Goal: Task Accomplishment & Management: Manage account settings

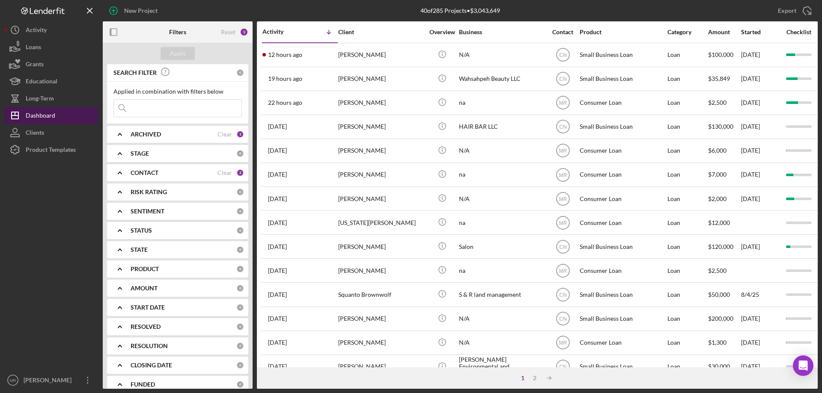
click at [33, 116] on div "Dashboard" at bounding box center [41, 116] width 30 height 19
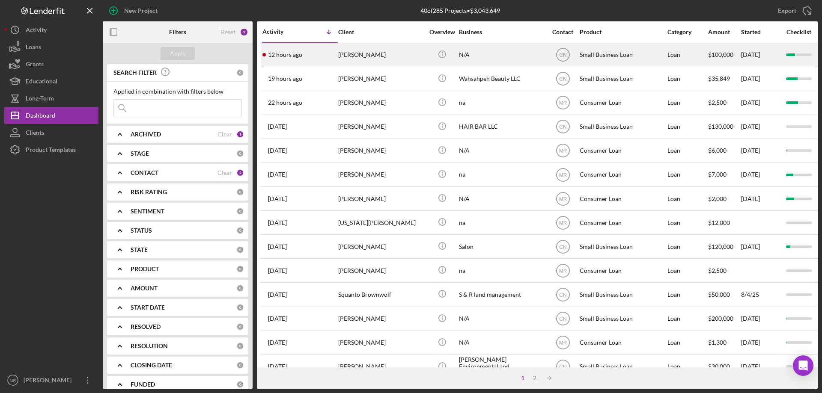
click at [412, 56] on div "[PERSON_NAME]" at bounding box center [381, 55] width 86 height 23
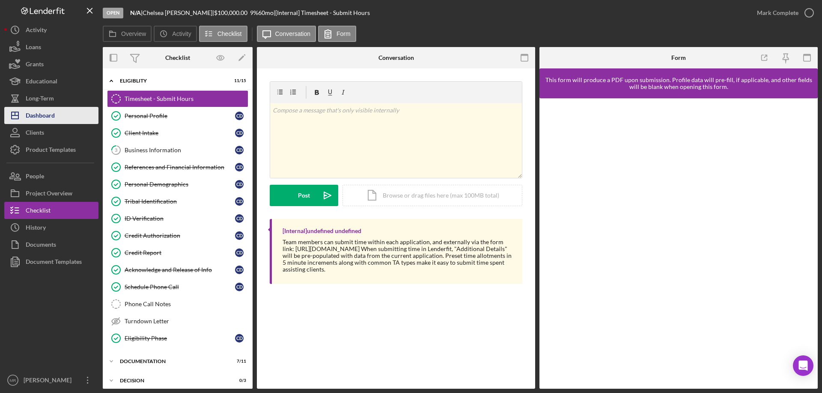
click at [36, 116] on div "Dashboard" at bounding box center [40, 116] width 29 height 19
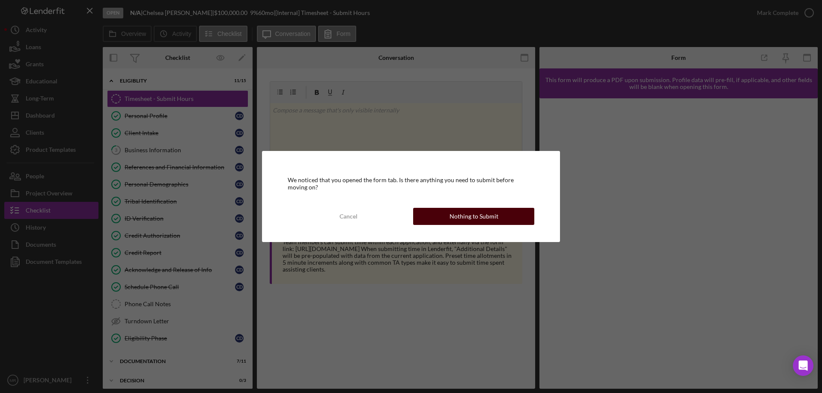
click at [489, 221] on div "Nothing to Submit" at bounding box center [473, 216] width 49 height 17
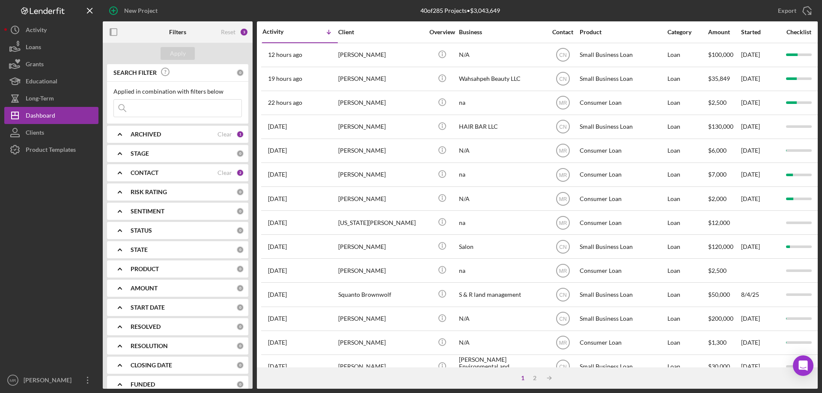
click at [155, 172] on b "CONTACT" at bounding box center [145, 172] width 28 height 7
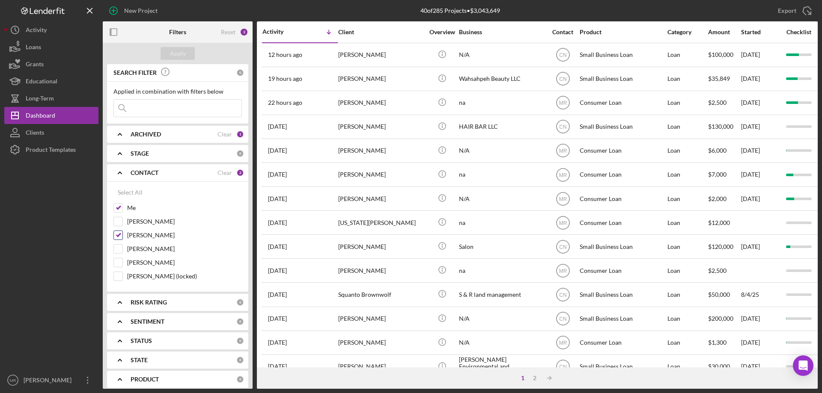
click at [116, 237] on input "[PERSON_NAME]" at bounding box center [118, 235] width 9 height 9
checkbox input "false"
click at [181, 56] on div "Apply" at bounding box center [178, 53] width 16 height 13
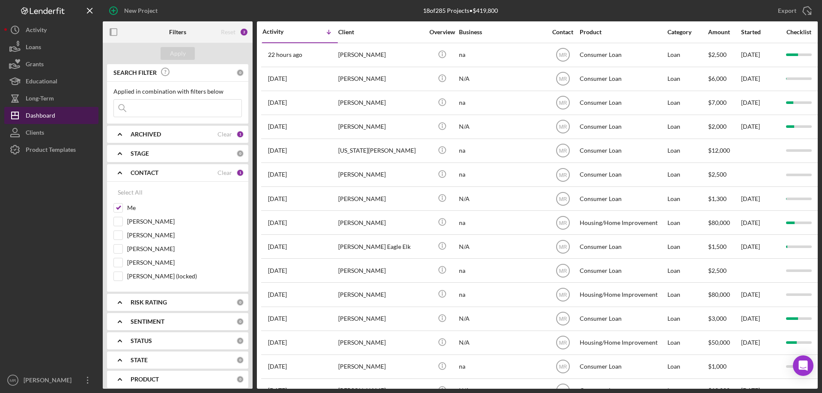
click at [36, 115] on div "Dashboard" at bounding box center [41, 116] width 30 height 19
click at [49, 92] on div "Long-Term" at bounding box center [40, 99] width 28 height 19
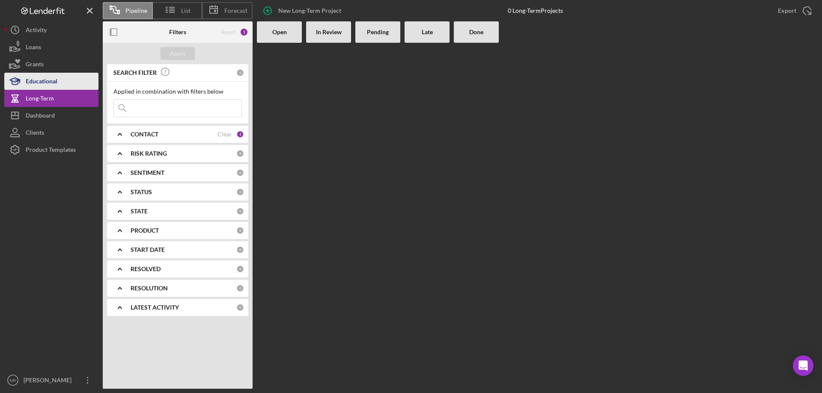
click at [46, 81] on div "Educational" at bounding box center [42, 82] width 32 height 19
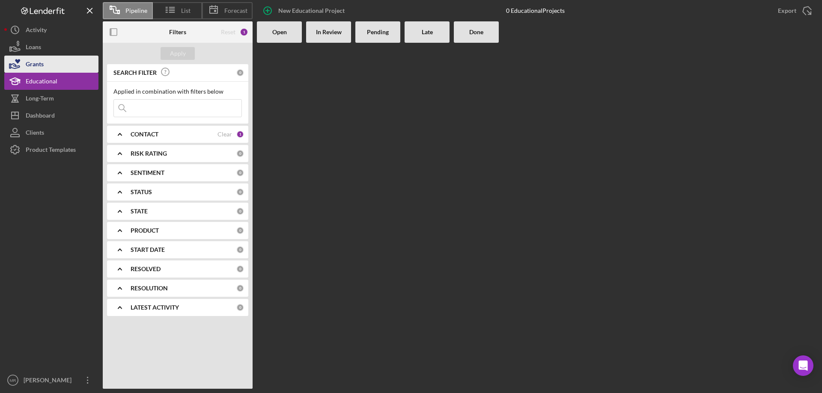
click at [46, 58] on button "Grants" at bounding box center [51, 64] width 94 height 17
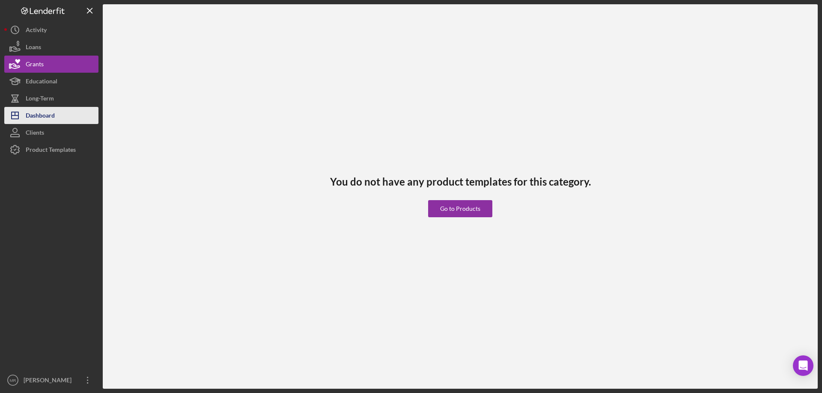
click at [43, 118] on div "Dashboard" at bounding box center [40, 116] width 29 height 19
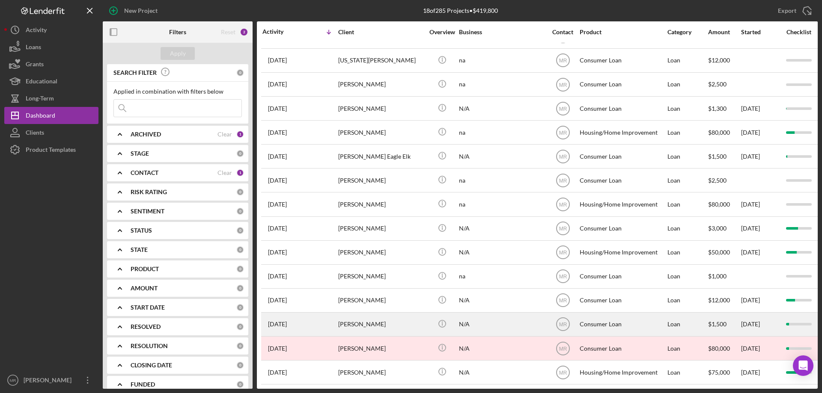
scroll to position [97, 0]
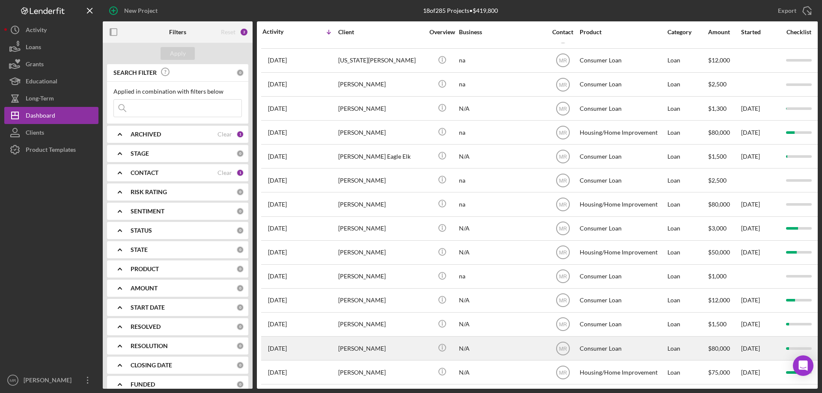
click at [371, 337] on div "[PERSON_NAME]" at bounding box center [381, 348] width 86 height 23
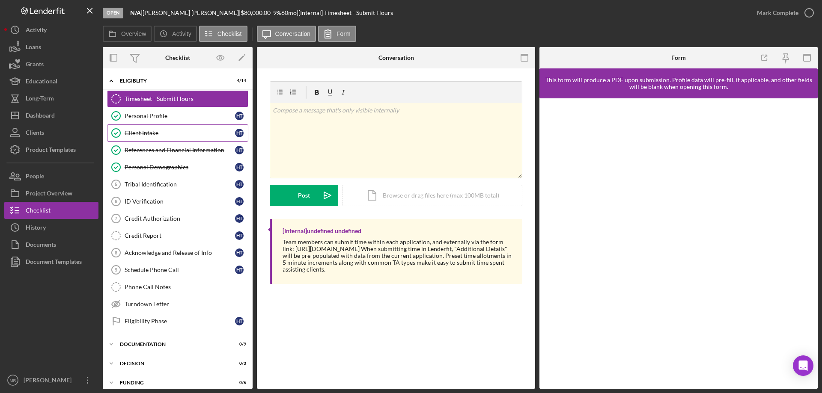
click at [142, 131] on div "Client Intake" at bounding box center [180, 133] width 110 height 7
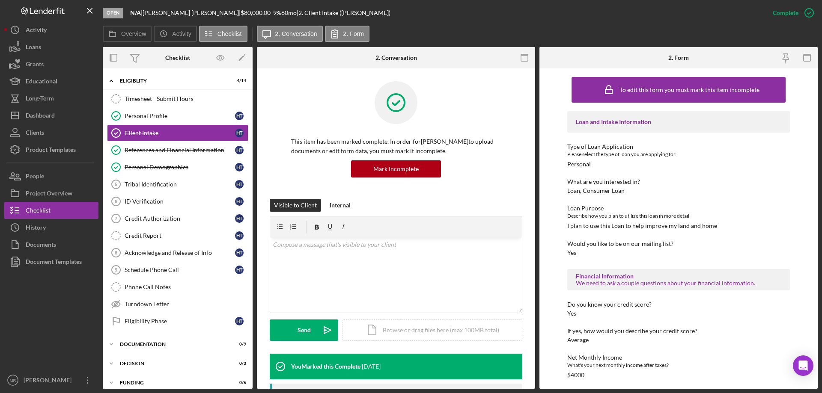
click at [616, 190] on div "Loan, Consumer Loan" at bounding box center [595, 190] width 57 height 7
click at [616, 191] on div "Loan, Consumer Loan" at bounding box center [595, 190] width 57 height 7
click at [89, 9] on icon "Icon/Menu Close" at bounding box center [89, 10] width 19 height 19
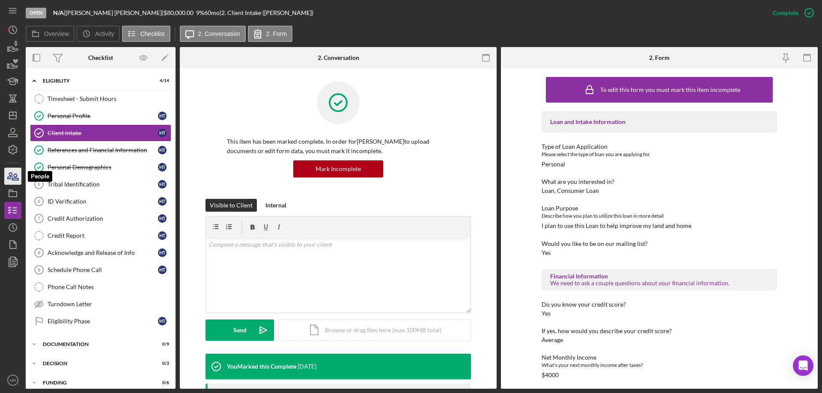
click at [9, 175] on icon "button" at bounding box center [12, 176] width 21 height 21
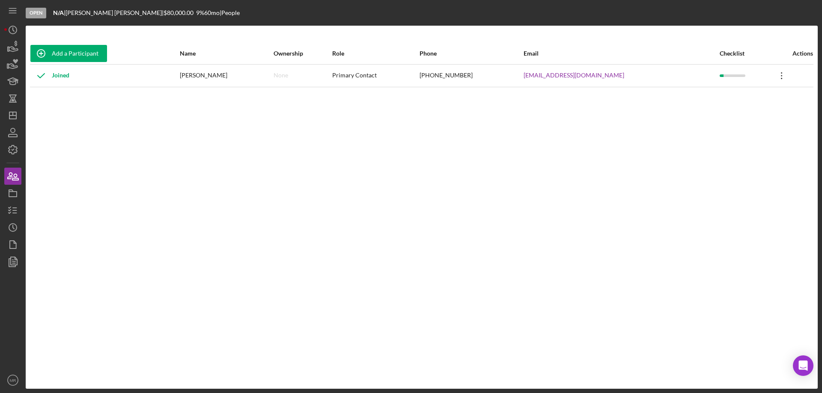
click at [775, 75] on icon "Icon/Overflow" at bounding box center [781, 75] width 21 height 21
click at [725, 99] on div "Icon/Edit Edit" at bounding box center [739, 98] width 94 height 18
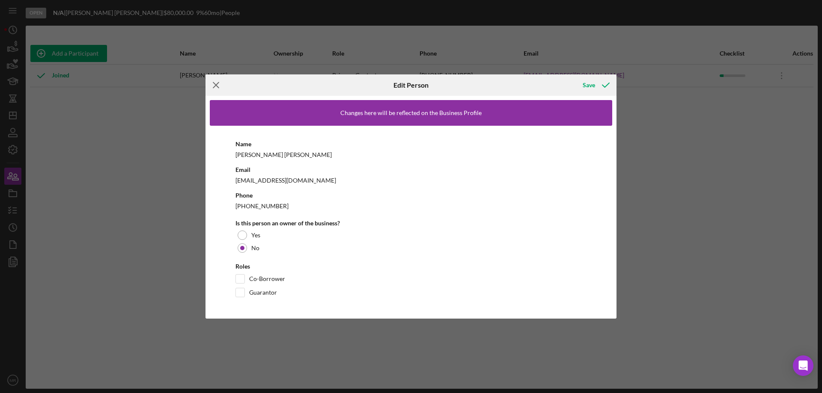
click at [214, 83] on line at bounding box center [216, 86] width 6 height 6
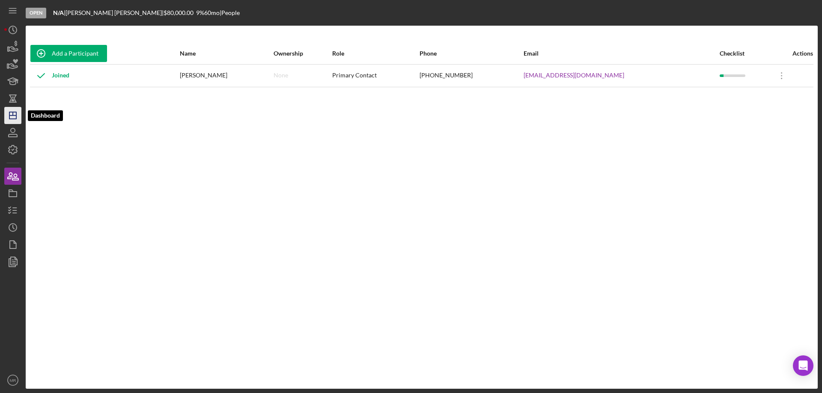
click at [8, 116] on icon "Icon/Dashboard" at bounding box center [12, 115] width 21 height 21
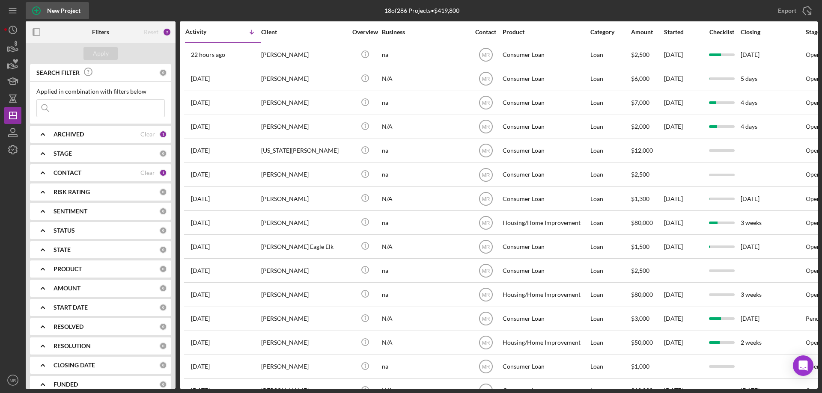
click at [39, 9] on circle "button" at bounding box center [37, 11] width 8 height 8
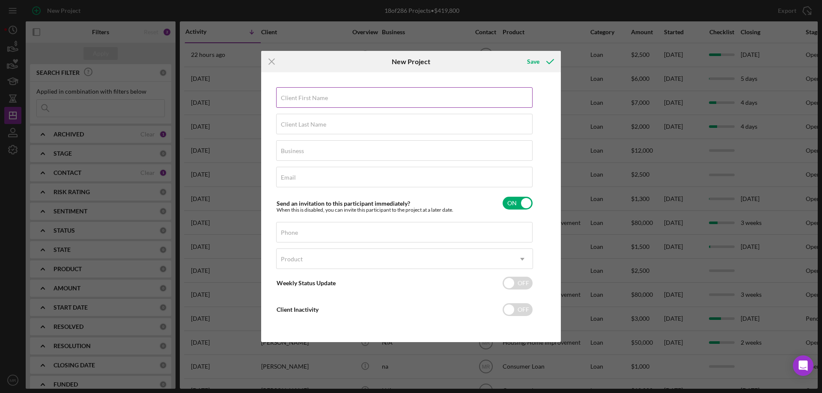
click at [295, 94] on div "Client First Name Required" at bounding box center [404, 97] width 257 height 21
type input "[PERSON_NAME]"
type input "G"
type input "Guide"
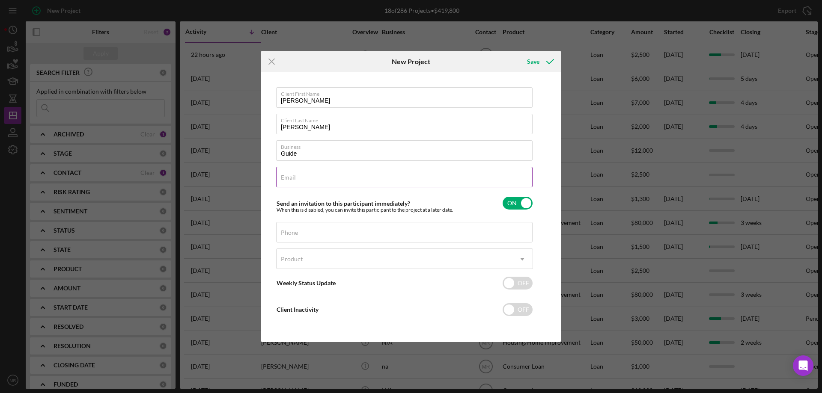
click at [297, 177] on div "Email Required" at bounding box center [404, 177] width 257 height 21
click at [298, 180] on input "Email" at bounding box center [404, 177] width 256 height 21
drag, startPoint x: 306, startPoint y: 153, endPoint x: 311, endPoint y: 156, distance: 5.6
click at [307, 154] on input "Guide" at bounding box center [404, 150] width 256 height 21
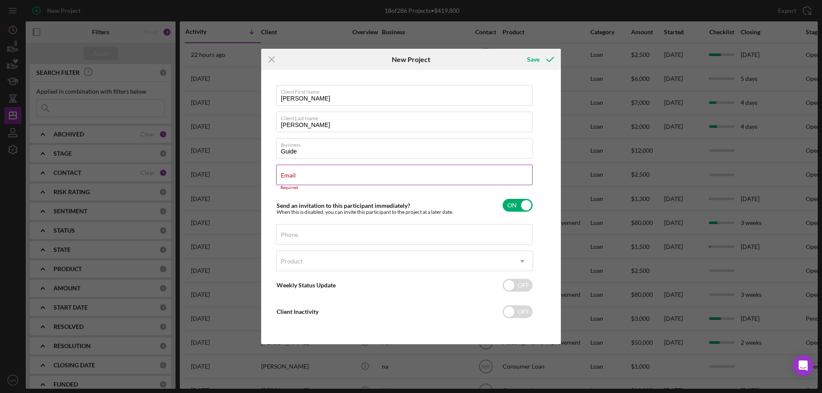
click at [287, 173] on label "Email" at bounding box center [288, 175] width 15 height 7
click at [287, 173] on input "Email" at bounding box center [404, 175] width 256 height 21
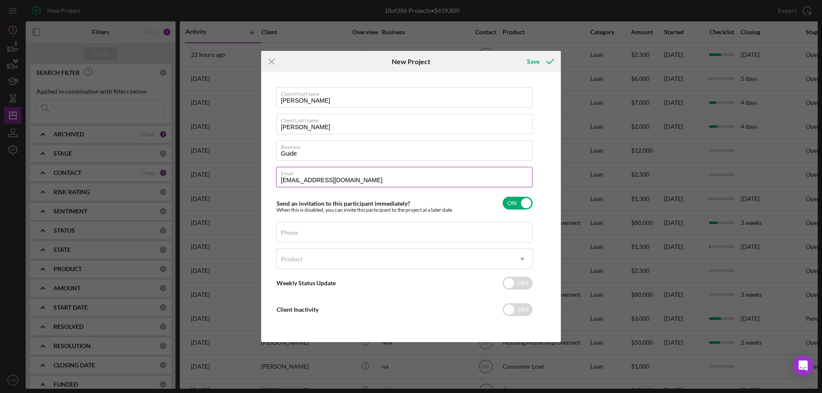
type input "[EMAIL_ADDRESS][DOMAIN_NAME]"
type input "[PHONE_NUMBER]"
checkbox input "true"
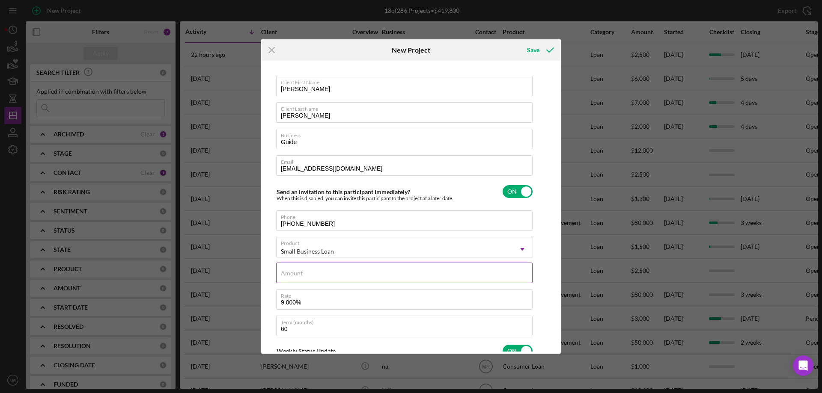
drag, startPoint x: 309, startPoint y: 271, endPoint x: 354, endPoint y: 272, distance: 44.1
click at [309, 271] on div "Amount" at bounding box center [404, 273] width 257 height 21
type input "$8"
click at [370, 274] on input "$90,000" at bounding box center [404, 273] width 256 height 21
click at [385, 297] on label "Rate" at bounding box center [407, 294] width 252 height 9
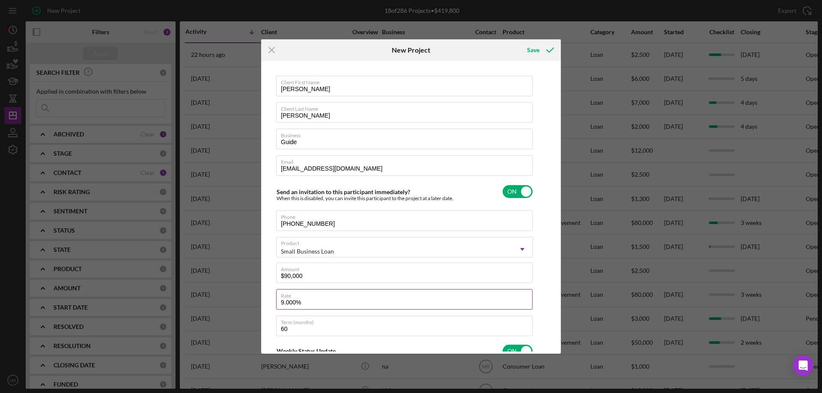
click at [385, 297] on input "9.000%" at bounding box center [404, 299] width 256 height 21
click at [396, 278] on input "$90,000" at bounding box center [404, 273] width 256 height 21
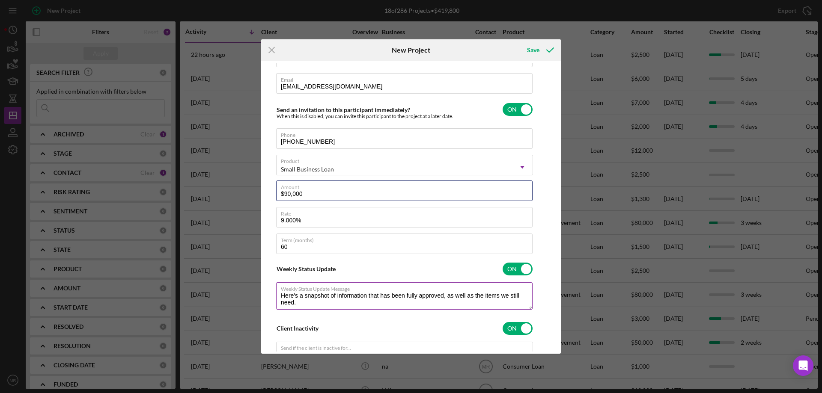
scroll to position [86, 0]
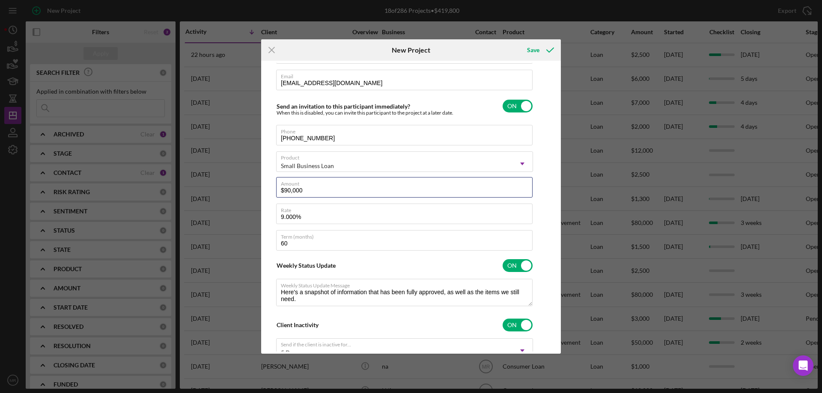
drag, startPoint x: 315, startPoint y: 188, endPoint x: 264, endPoint y: 193, distance: 50.3
click at [264, 193] on div "Client First Name [PERSON_NAME] Client Last Name [PERSON_NAME] Business Guide E…" at bounding box center [410, 207] width 295 height 289
type input "$100,000.00"
click at [405, 217] on input "9.000%" at bounding box center [404, 214] width 256 height 21
click at [401, 248] on input "60" at bounding box center [404, 240] width 256 height 21
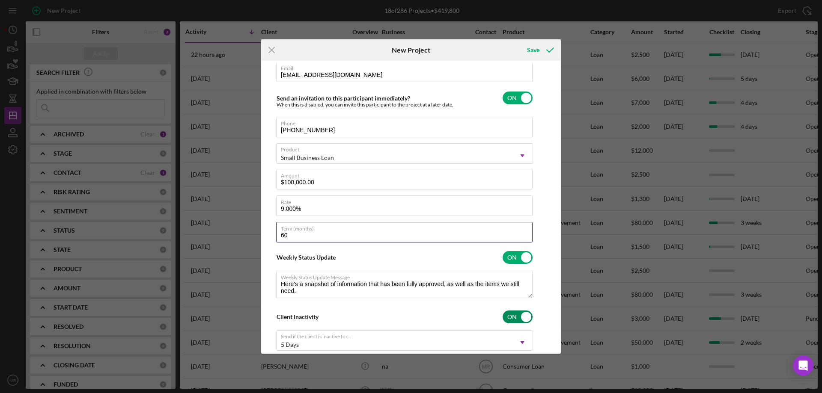
scroll to position [0, 0]
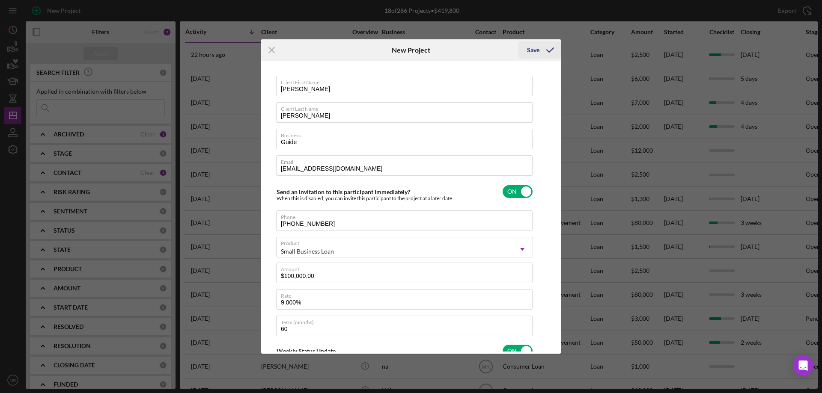
click at [539, 51] on button "Save" at bounding box center [539, 50] width 42 height 17
checkbox input "false"
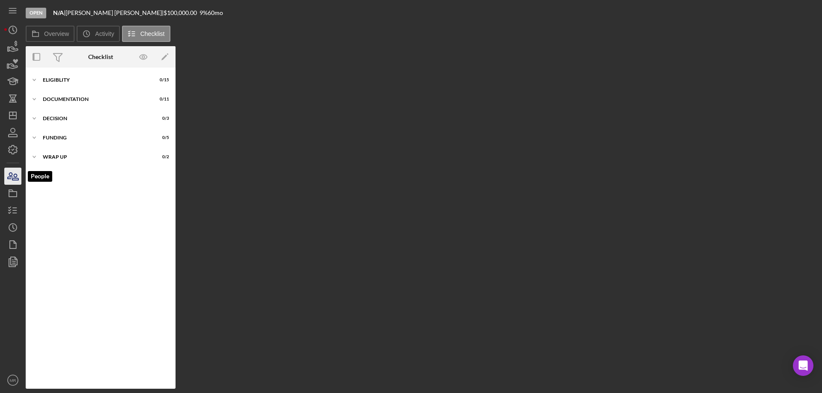
click at [13, 169] on icon "button" at bounding box center [12, 176] width 21 height 21
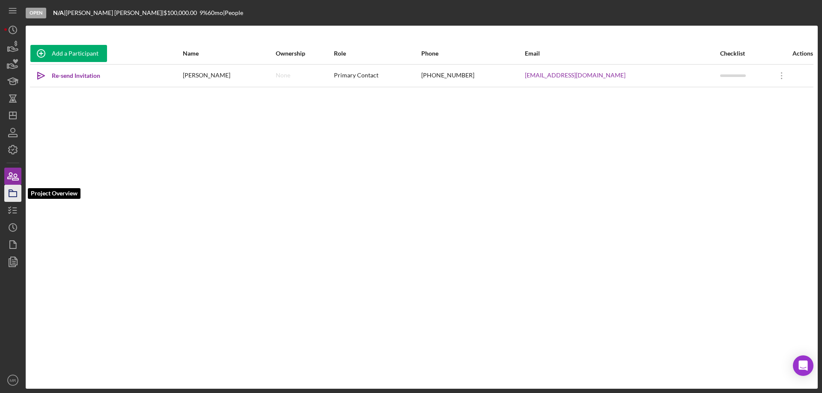
click at [10, 190] on icon "button" at bounding box center [12, 193] width 21 height 21
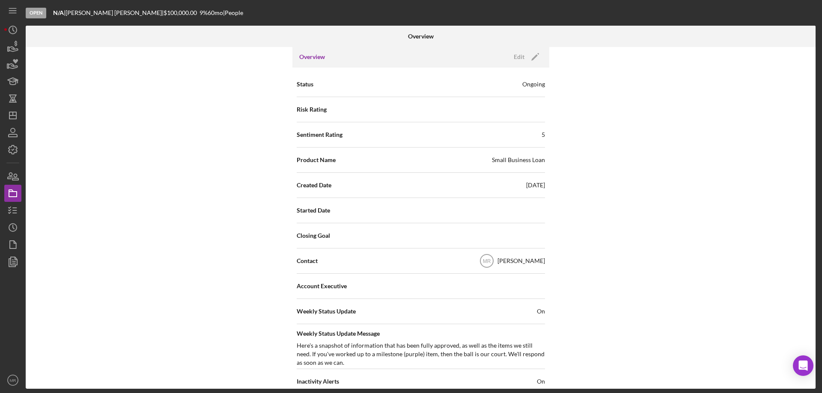
scroll to position [86, 0]
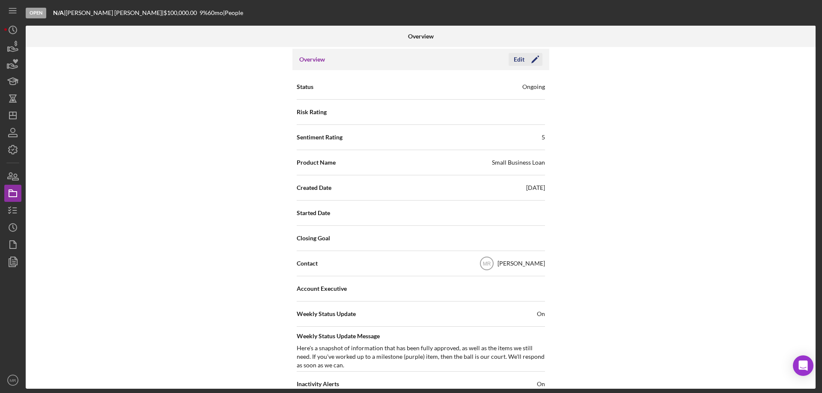
click at [522, 59] on div "Edit" at bounding box center [519, 59] width 11 height 13
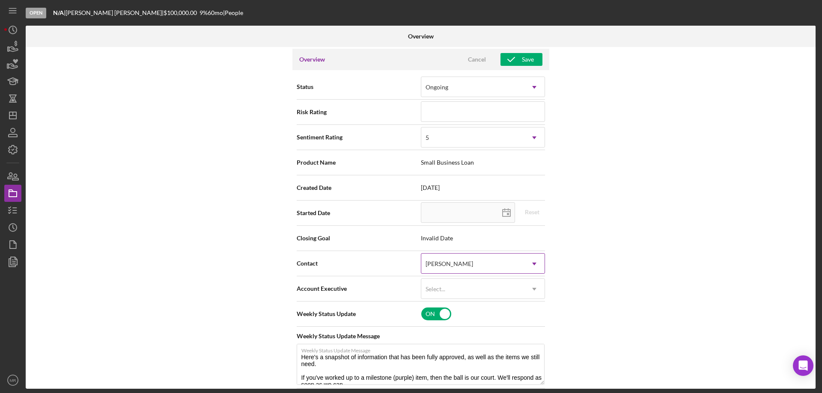
click at [529, 261] on icon "Icon/Dropdown Arrow" at bounding box center [534, 264] width 21 height 21
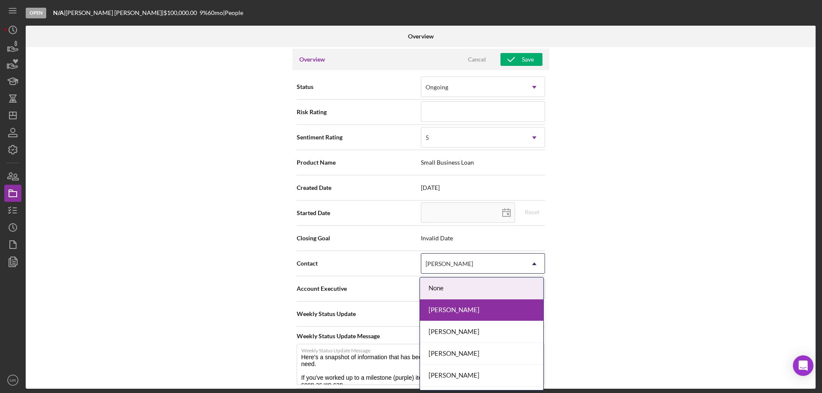
scroll to position [18, 0]
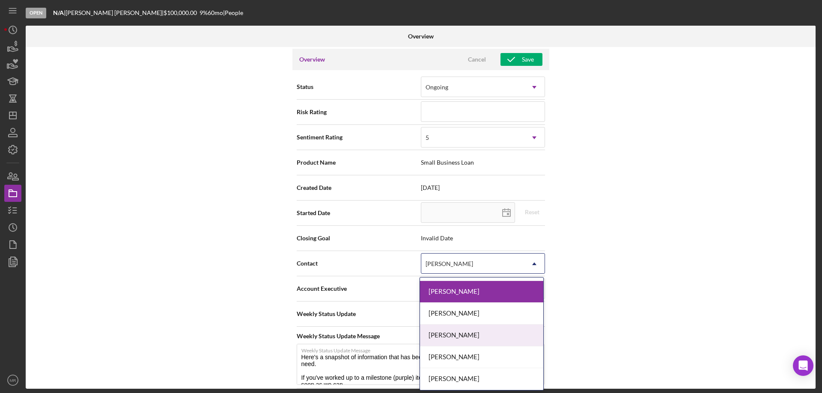
click at [478, 332] on div "[PERSON_NAME]" at bounding box center [481, 336] width 123 height 22
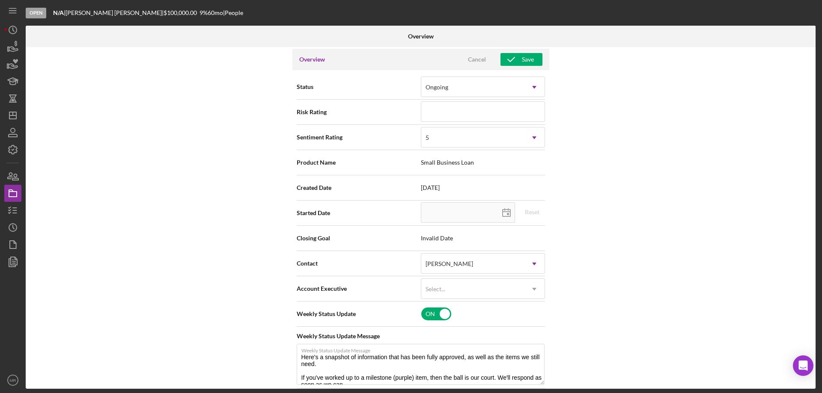
click at [615, 235] on div "Internal Workflow Stage Open Icon/Dropdown Arrow Archive (can unarchive later i…" at bounding box center [421, 218] width 790 height 342
click at [525, 57] on div "Save" at bounding box center [528, 59] width 12 height 13
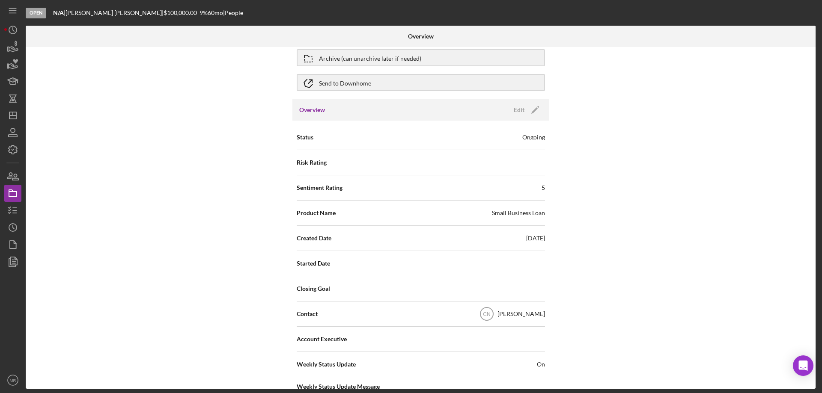
scroll to position [0, 0]
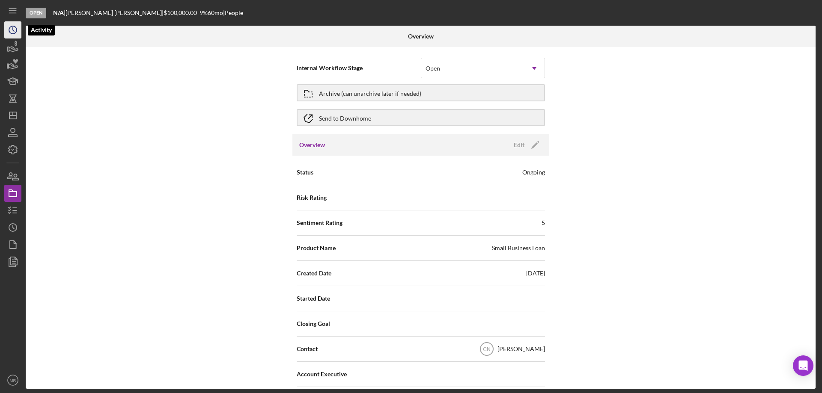
click at [12, 30] on icon "Icon/History" at bounding box center [12, 29] width 21 height 21
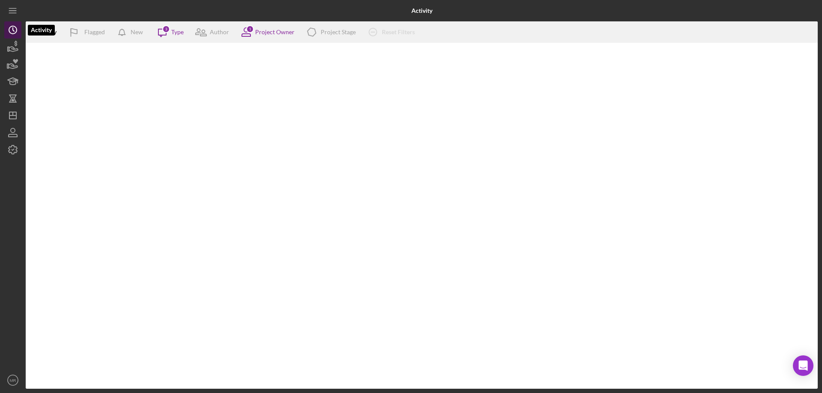
click at [12, 27] on icon "Icon/History" at bounding box center [12, 29] width 21 height 21
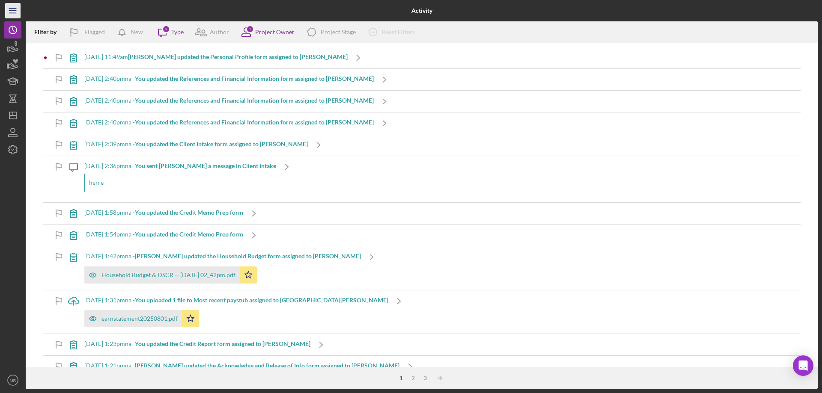
click at [15, 11] on icon "Icon/Menu" at bounding box center [12, 10] width 19 height 19
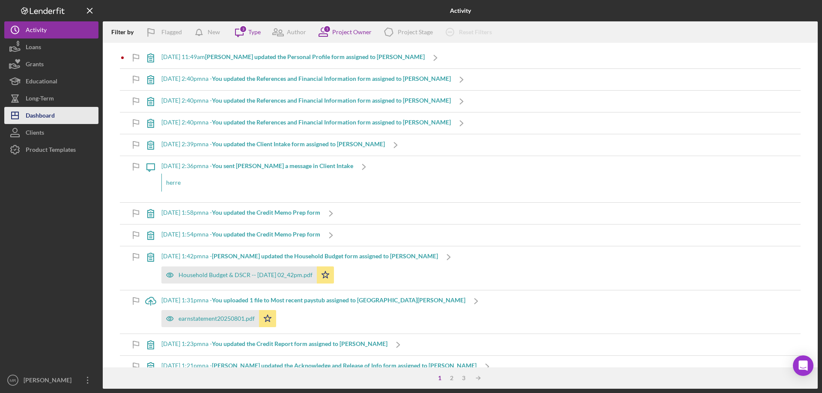
click at [49, 113] on div "Dashboard" at bounding box center [40, 116] width 29 height 19
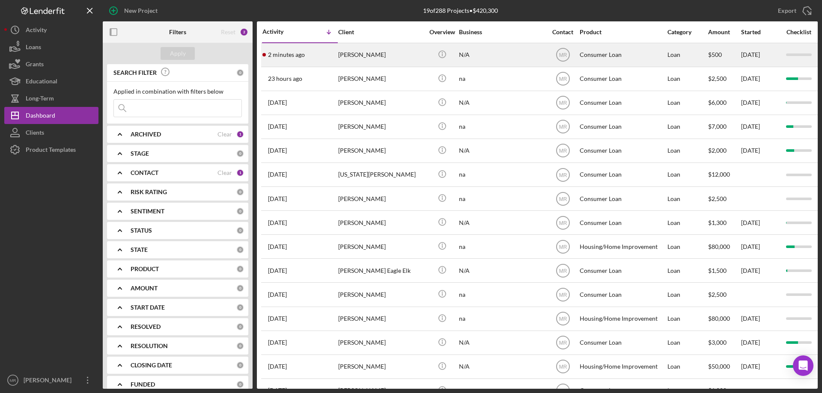
click at [410, 58] on div "[PERSON_NAME]" at bounding box center [381, 55] width 86 height 23
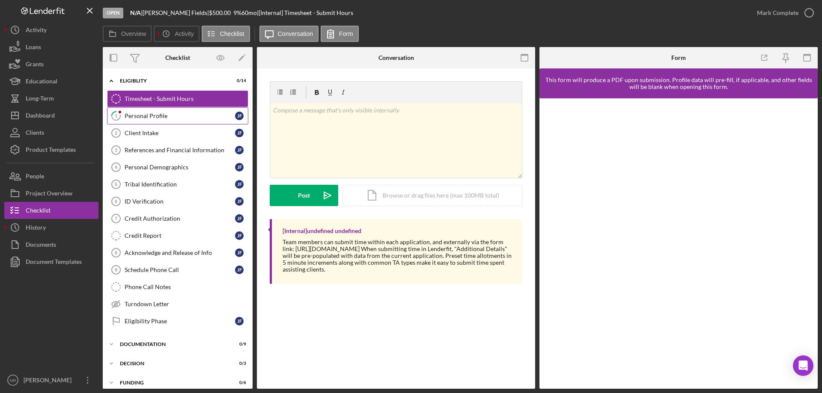
click at [150, 116] on div "Personal Profile" at bounding box center [180, 116] width 110 height 7
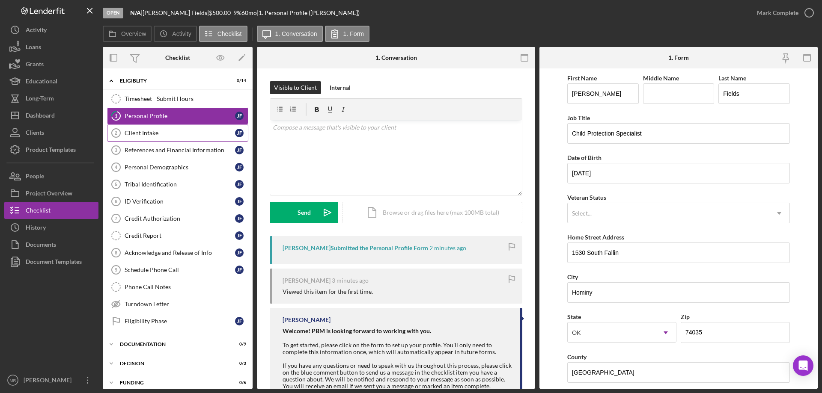
click at [149, 130] on div "Client Intake" at bounding box center [180, 133] width 110 height 7
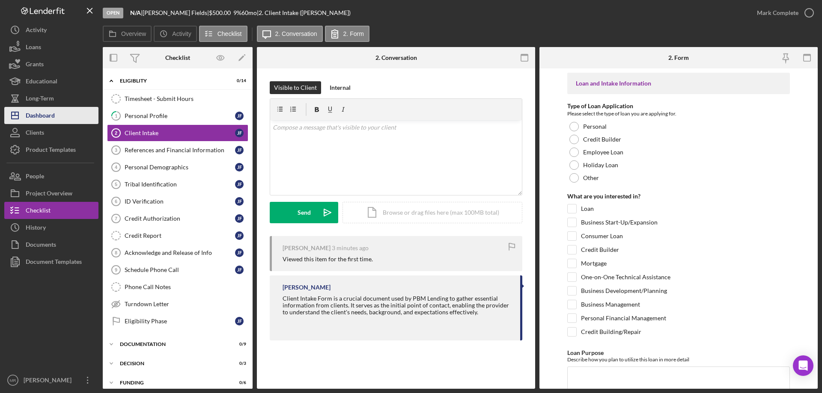
click at [48, 117] on div "Dashboard" at bounding box center [40, 116] width 29 height 19
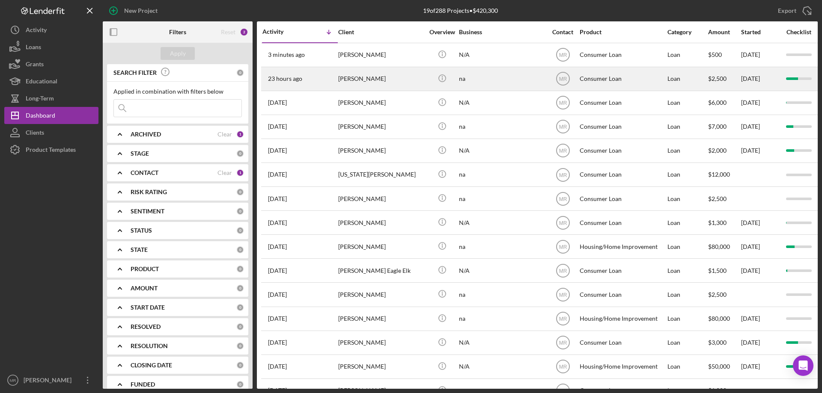
click at [380, 73] on div "[PERSON_NAME]" at bounding box center [381, 79] width 86 height 23
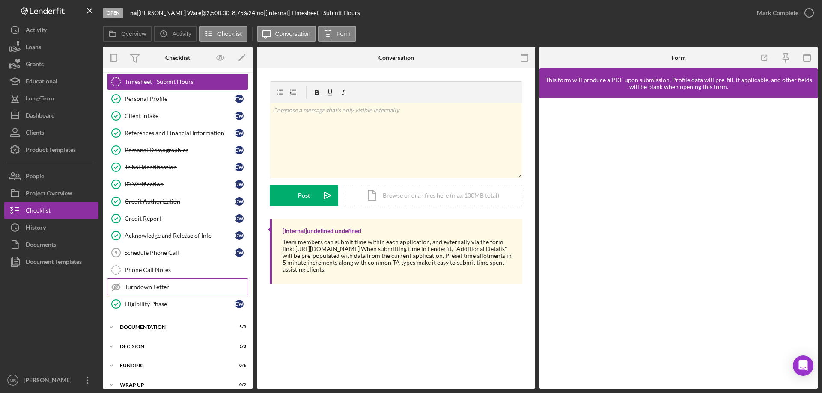
scroll to position [27, 0]
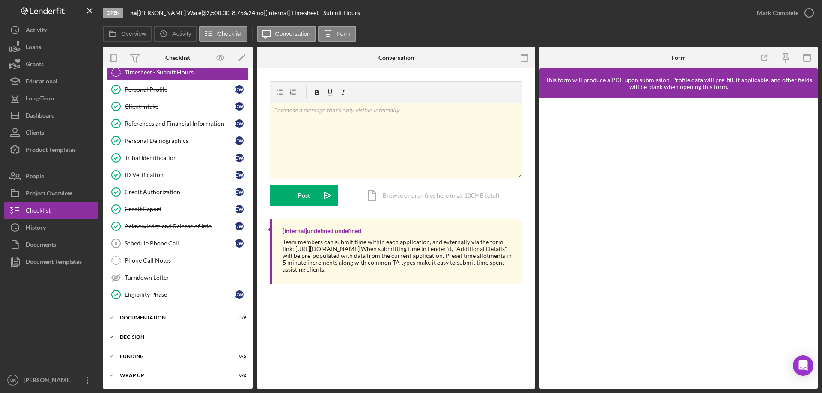
click at [131, 334] on div "Icon/Expander Decision 1 / 3" at bounding box center [178, 337] width 150 height 17
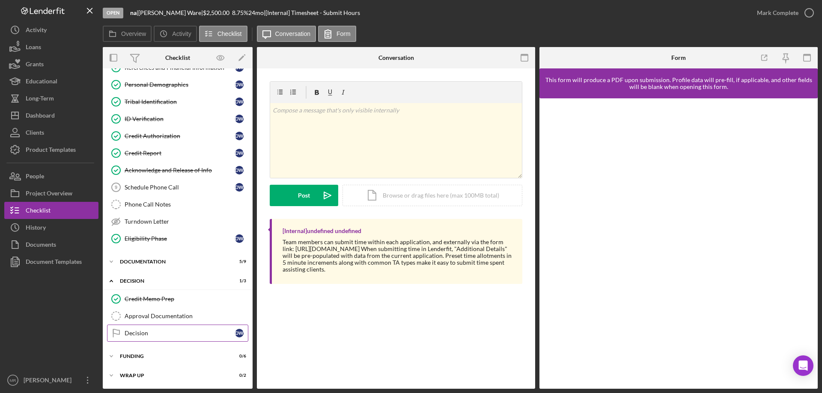
click at [140, 334] on div "Decision" at bounding box center [180, 333] width 110 height 7
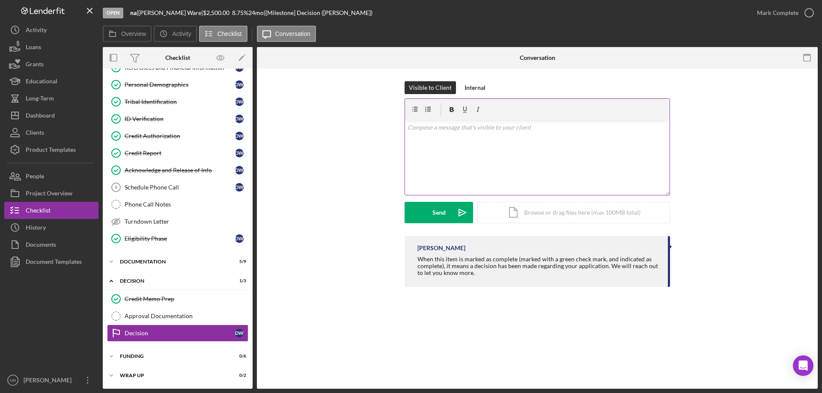
click at [435, 110] on icon at bounding box center [440, 109] width 21 height 21
drag, startPoint x: 425, startPoint y: 134, endPoint x: 463, endPoint y: 159, distance: 45.8
click at [426, 134] on div "v Color teal Color pink Remove color Add row above Add row below Add column bef…" at bounding box center [537, 157] width 264 height 75
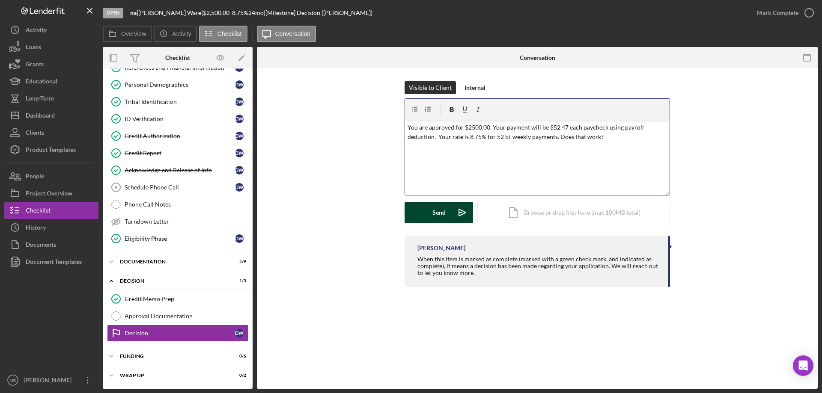
click at [423, 220] on button "Send Icon/icon-invite-send" at bounding box center [438, 212] width 68 height 21
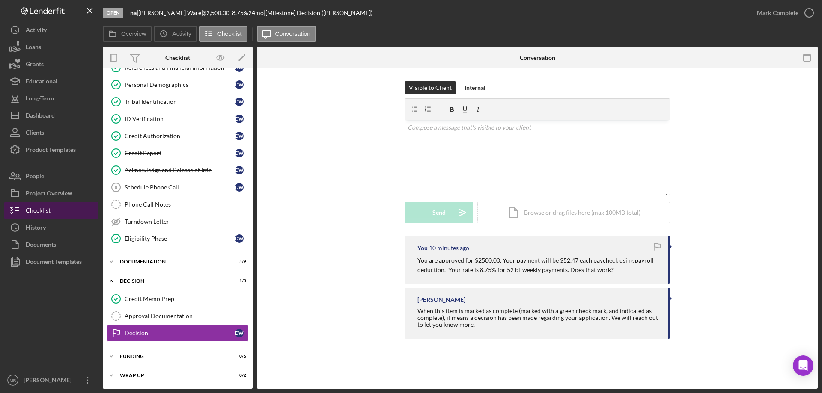
click at [53, 207] on button "Checklist" at bounding box center [51, 210] width 94 height 17
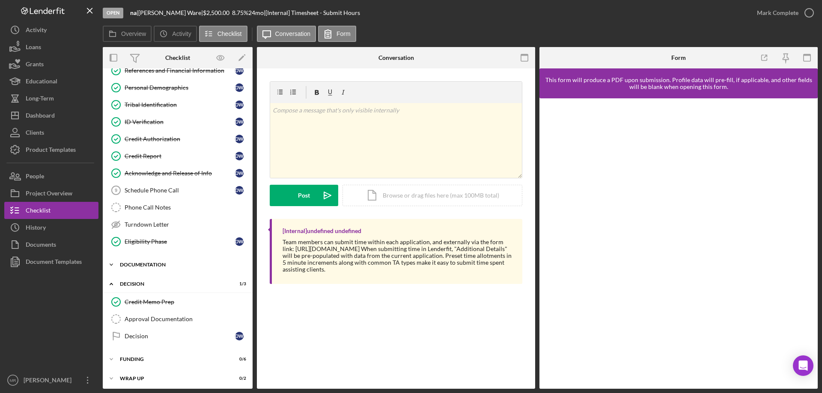
scroll to position [83, 0]
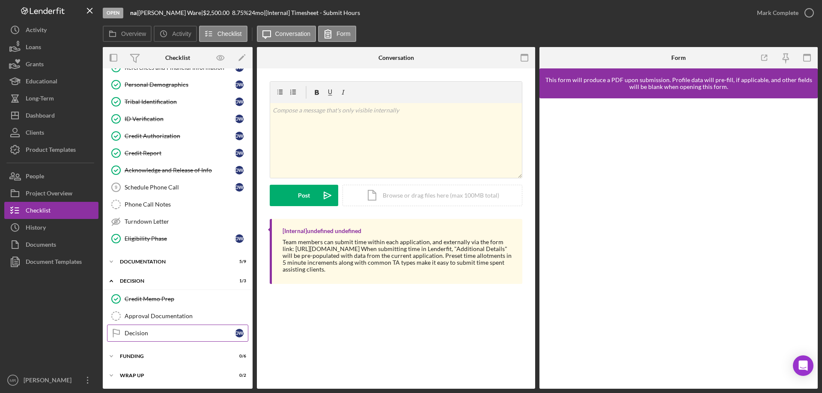
click at [137, 334] on div "Decision" at bounding box center [180, 333] width 110 height 7
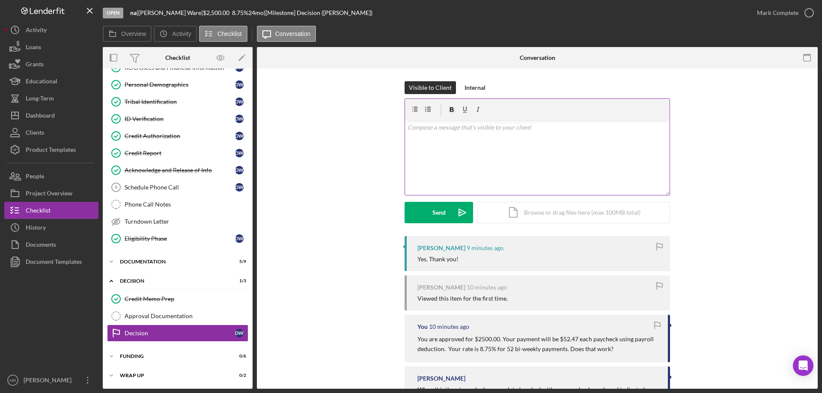
click at [481, 137] on div "v Color teal Color pink Remove color Add row above Add row below Add column bef…" at bounding box center [537, 157] width 264 height 75
click at [809, 13] on icon "button" at bounding box center [808, 12] width 21 height 21
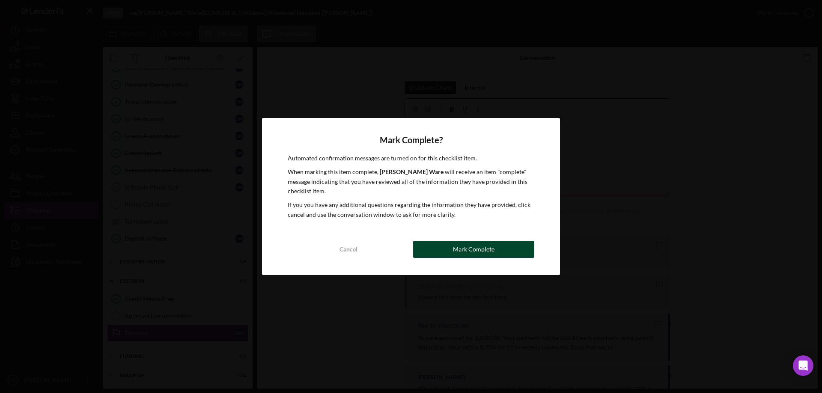
click at [473, 252] on div "Mark Complete" at bounding box center [474, 249] width 42 height 17
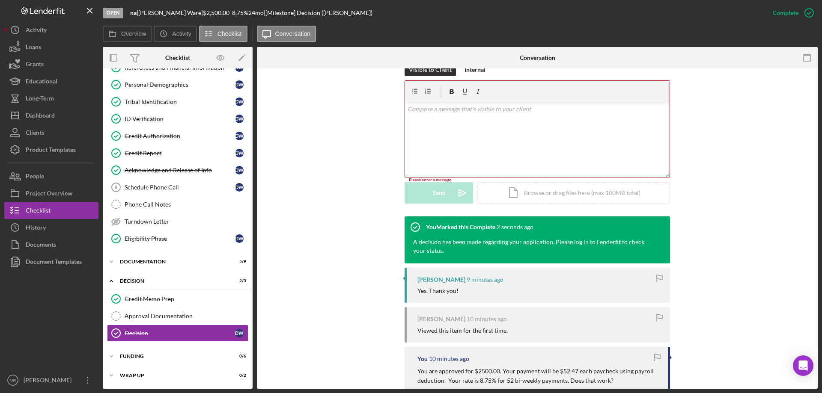
scroll to position [171, 0]
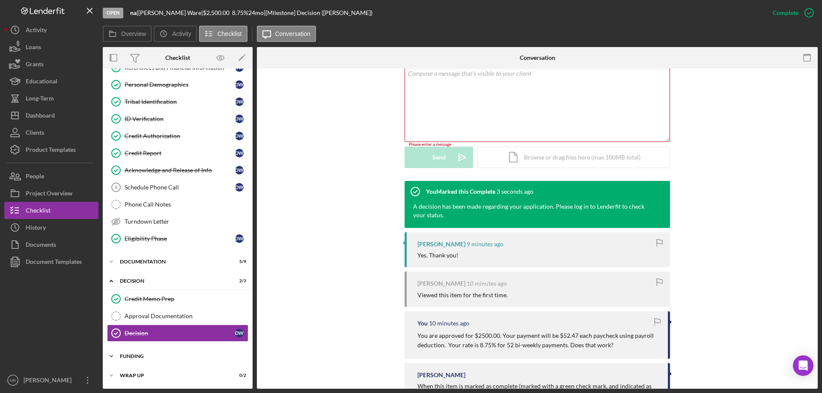
drag, startPoint x: 128, startPoint y: 355, endPoint x: 177, endPoint y: 348, distance: 49.2
click at [129, 355] on div "Funding" at bounding box center [181, 356] width 122 height 5
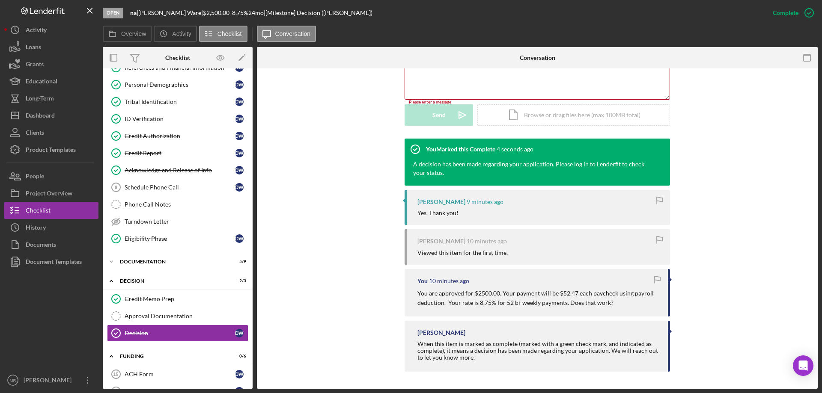
scroll to position [190, 0]
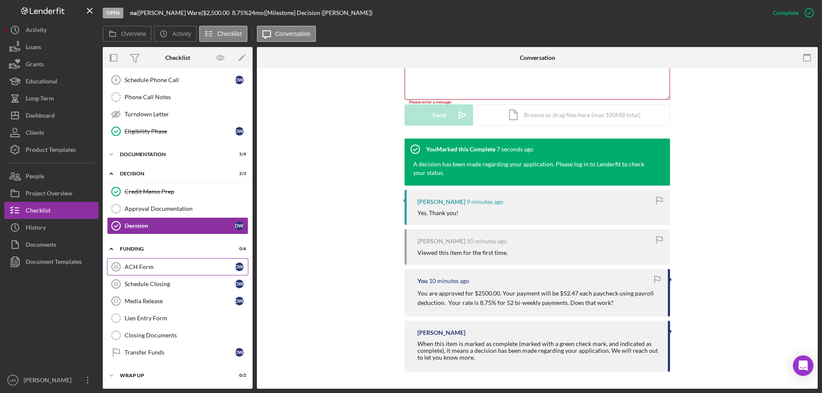
click at [149, 264] on div "ACH Form" at bounding box center [180, 267] width 110 height 7
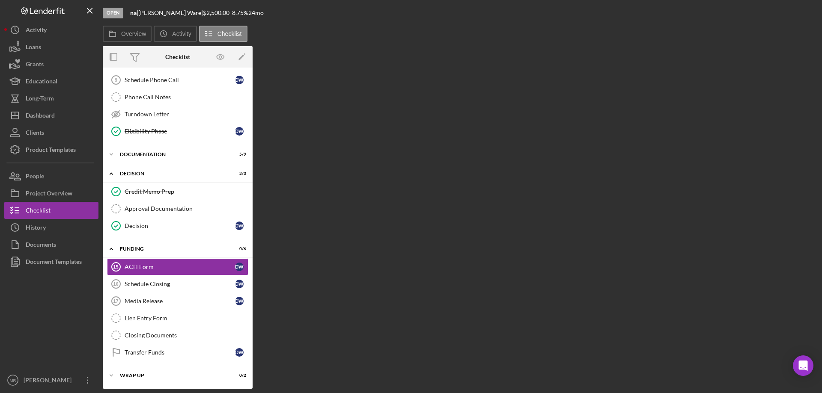
scroll to position [190, 0]
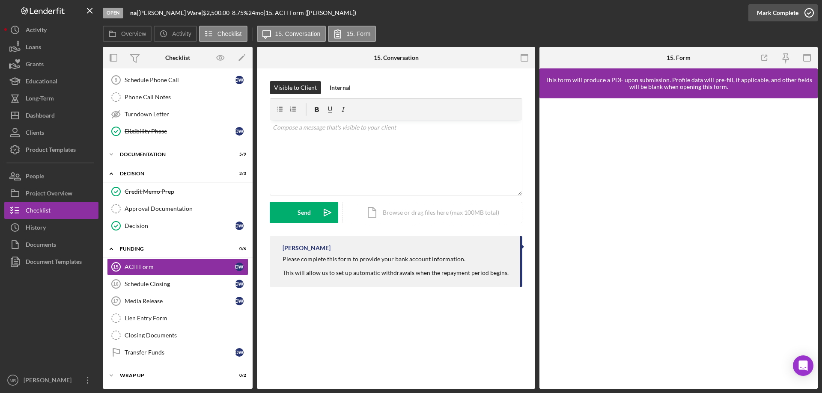
click at [809, 13] on icon "button" at bounding box center [808, 12] width 21 height 21
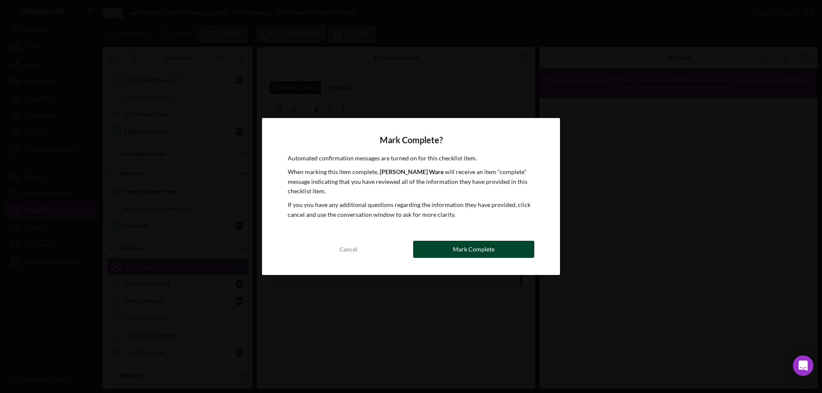
click at [490, 249] on div "Mark Complete" at bounding box center [474, 249] width 42 height 17
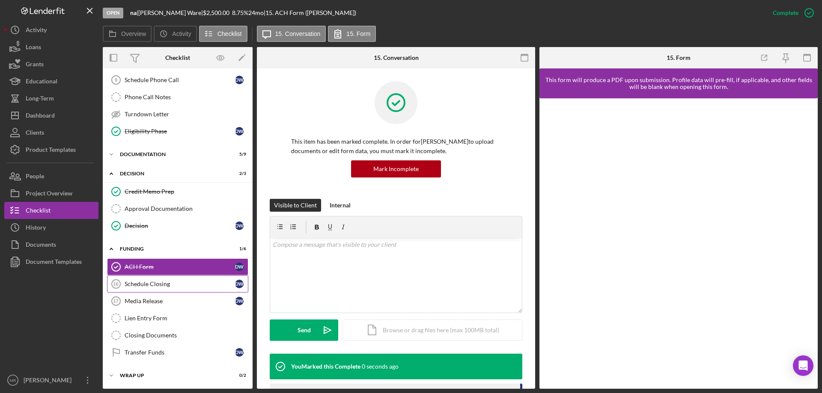
click at [142, 283] on div "Schedule Closing" at bounding box center [180, 284] width 110 height 7
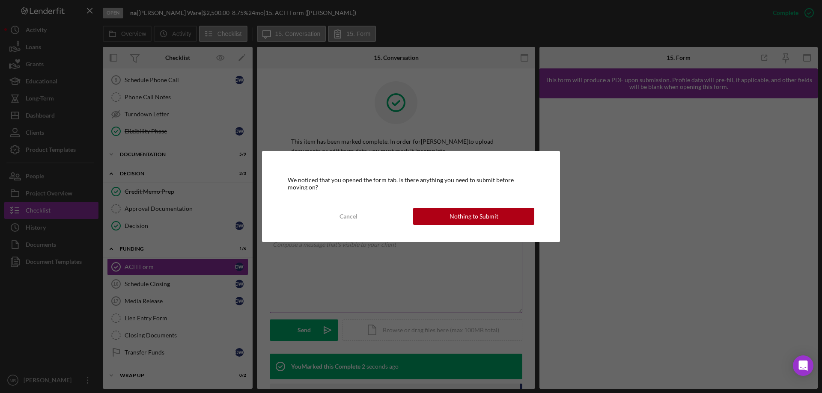
click at [496, 218] on div "Nothing to Submit" at bounding box center [473, 216] width 49 height 17
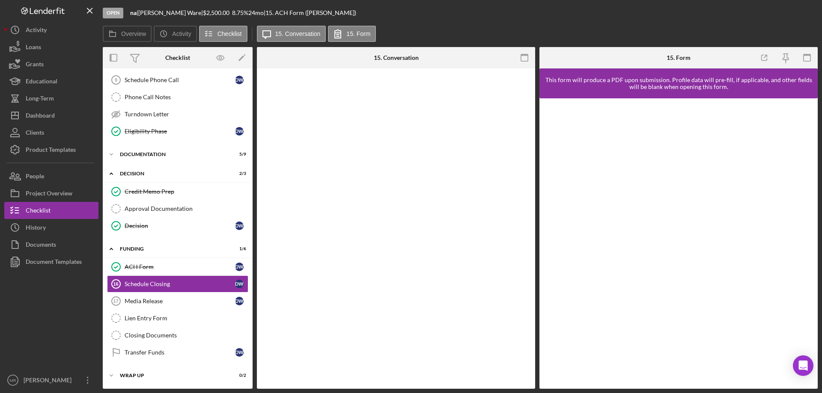
scroll to position [190, 0]
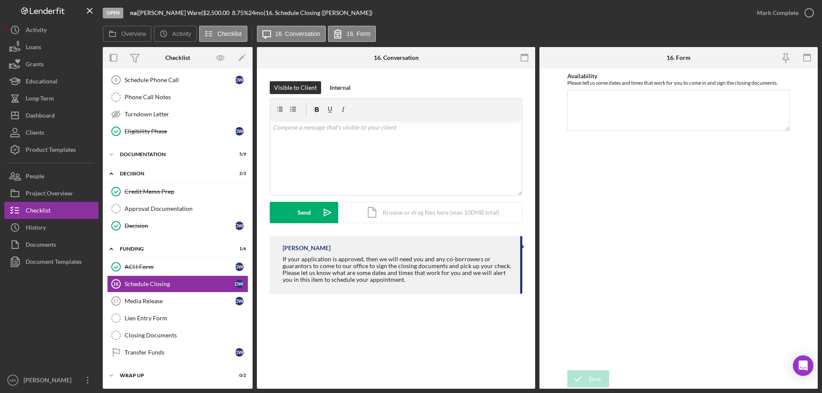
click at [446, 335] on div "Schedule Closing 16 Schedule Closing Visible to Client Internal v Color teal Co…" at bounding box center [396, 228] width 278 height 321
click at [160, 333] on div "Closing Documents" at bounding box center [186, 335] width 123 height 7
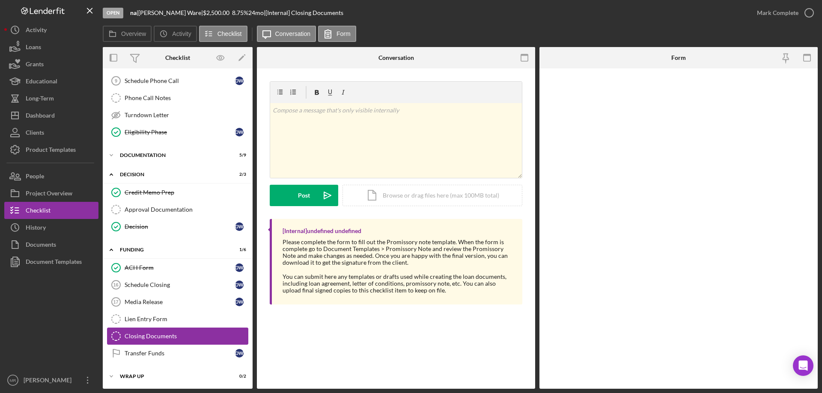
scroll to position [190, 0]
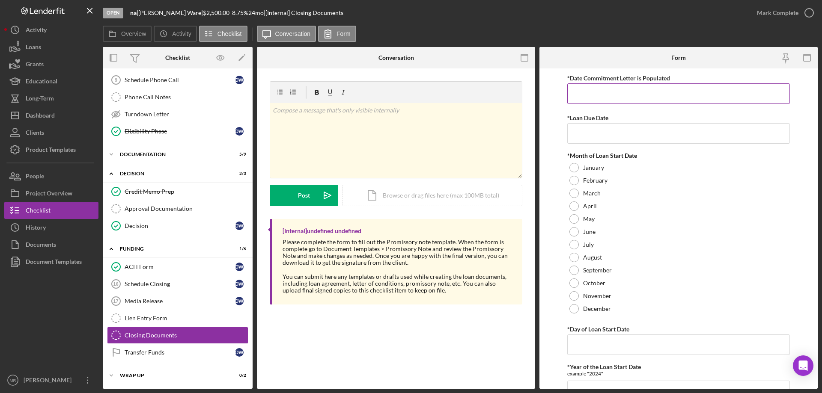
click at [594, 99] on input "*Date Commitment Letter is Populated" at bounding box center [678, 93] width 223 height 21
type input "[DATE]"
type input "0m/dd/yyyy"
type input "[DATE]"
click at [573, 256] on div at bounding box center [573, 257] width 9 height 9
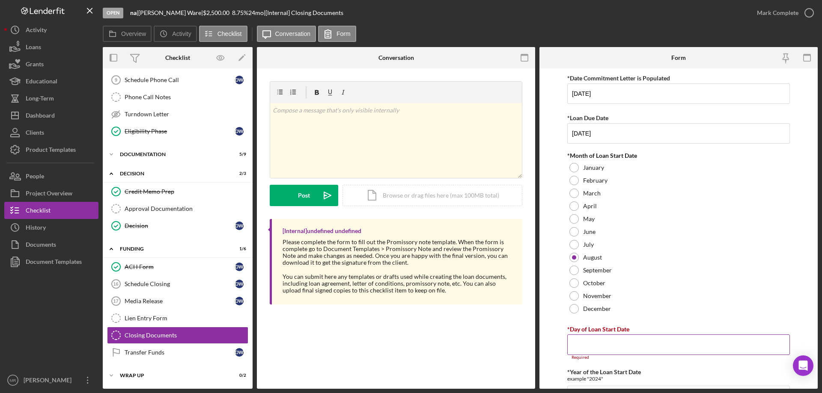
drag, startPoint x: 583, startPoint y: 343, endPoint x: 588, endPoint y: 342, distance: 5.4
click at [585, 342] on input "*Day of Loan Start Date" at bounding box center [678, 345] width 223 height 21
type input "14"
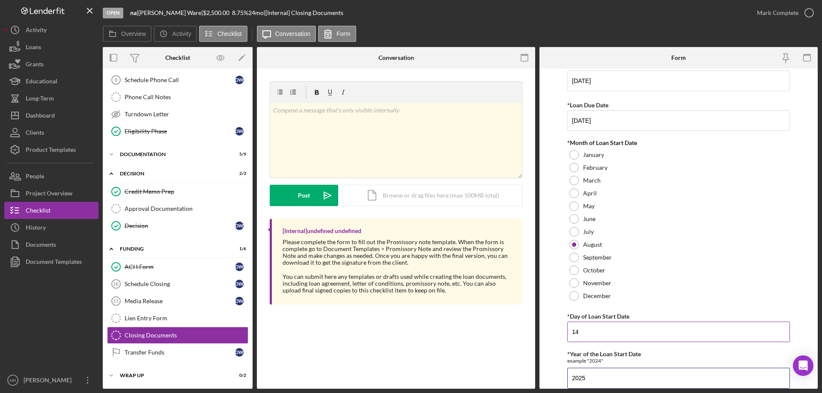
type input "2025"
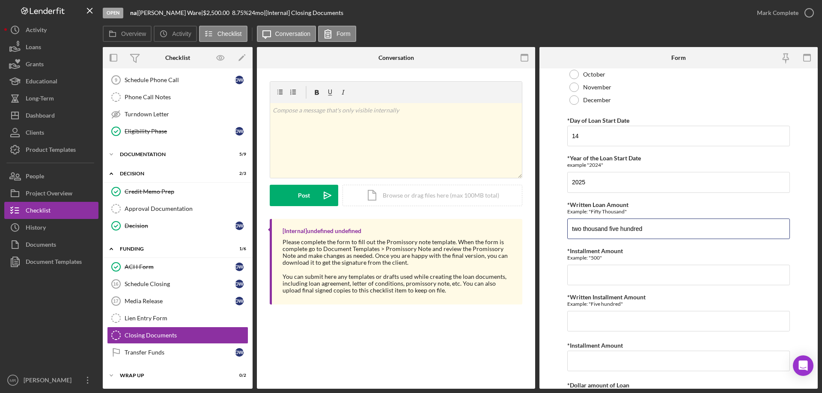
type input "two thousand five hundred"
click at [584, 273] on input "*Installment Amount" at bounding box center [678, 275] width 223 height 21
type input "52.47"
type input "fifty two and 47/100"
type input "$52.47"
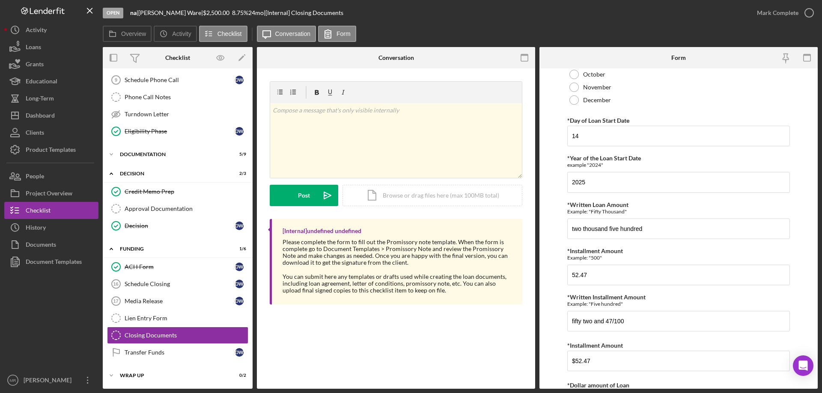
scroll to position [262, 0]
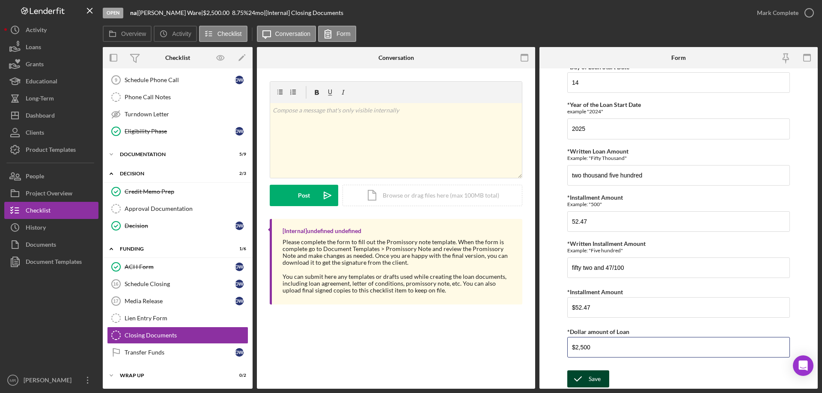
type input "$2,500"
drag, startPoint x: 583, startPoint y: 374, endPoint x: 614, endPoint y: 374, distance: 30.8
click at [586, 374] on icon "submit" at bounding box center [577, 378] width 21 height 21
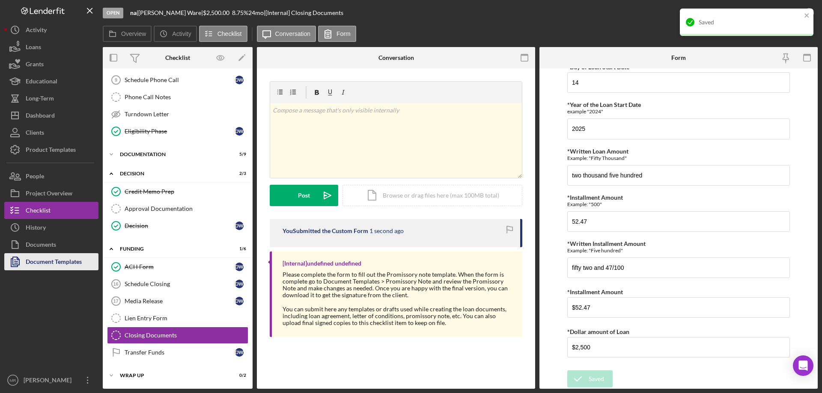
click at [43, 259] on div "Document Templates" at bounding box center [54, 262] width 56 height 19
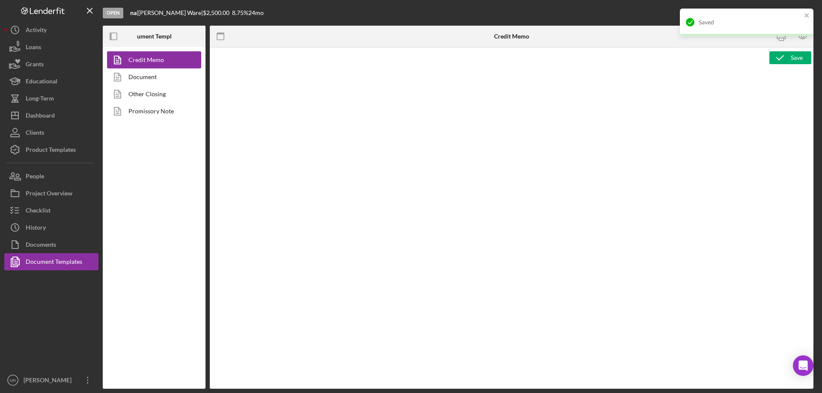
type textarea "<p style="margin: 0 0 10pt; line-height: 115%; font-size: 11pt; font-family: Ca…"
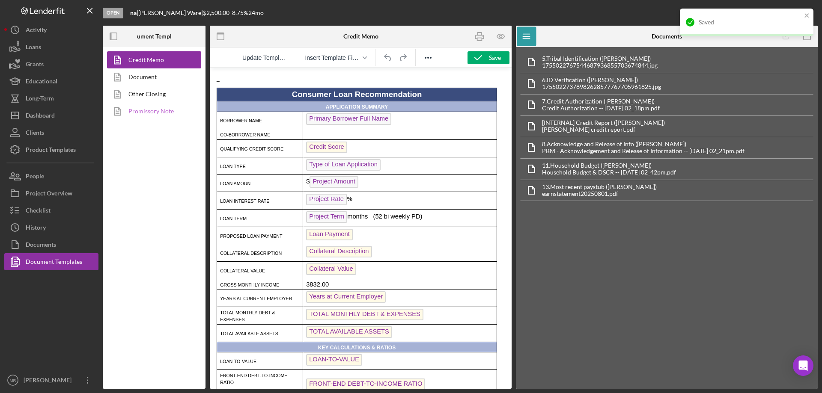
click at [141, 106] on link "Promissory Note" at bounding box center [152, 111] width 90 height 17
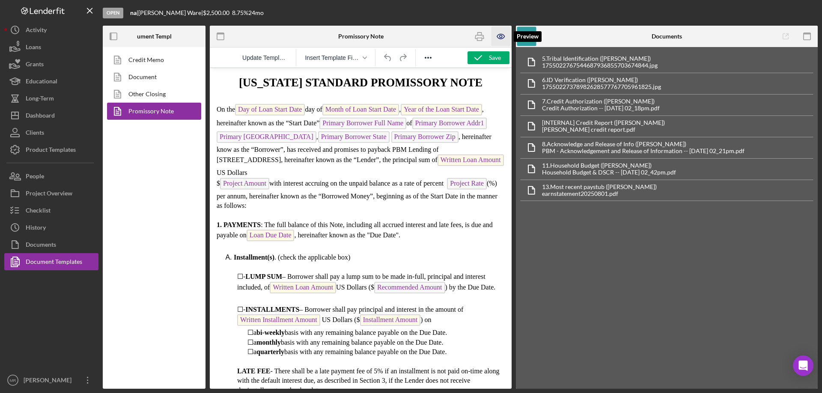
click at [501, 36] on icon "button" at bounding box center [500, 36] width 19 height 19
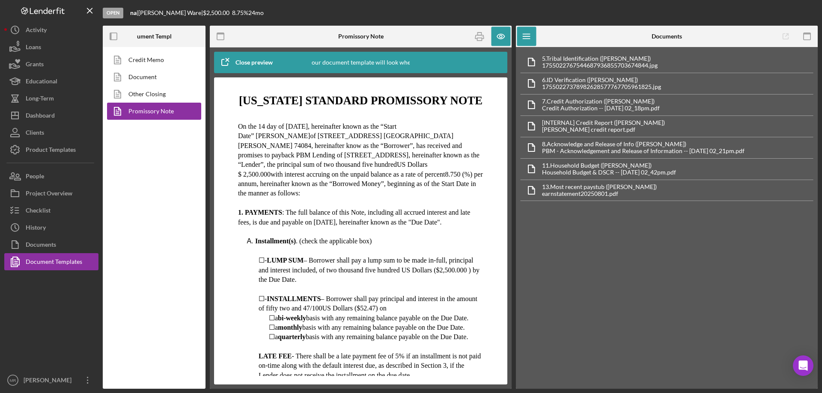
click at [270, 190] on span "$ 2,500.000 with interest accruing on the unpaid balance as a rate of percent 8…" at bounding box center [360, 184] width 245 height 27
click at [501, 41] on icon "button" at bounding box center [500, 36] width 19 height 19
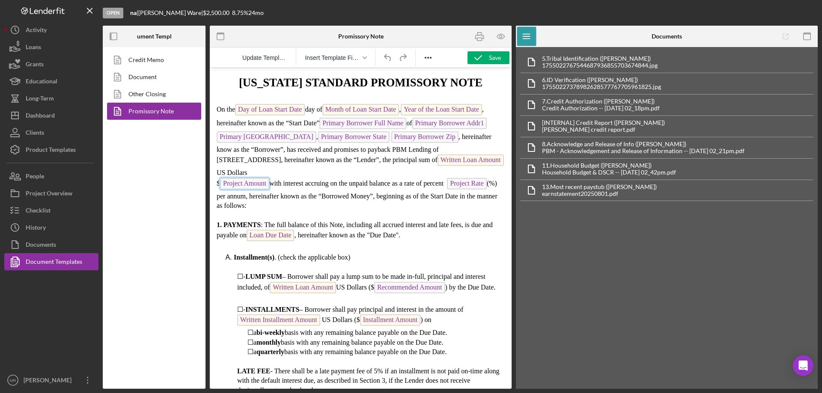
click at [269, 184] on span "Project Amount" at bounding box center [244, 184] width 49 height 12
click at [274, 184] on span "with interest accruing on the unpaid balance as a rate of percent" at bounding box center [356, 183] width 174 height 7
click at [487, 61] on icon "button" at bounding box center [477, 57] width 21 height 21
click at [499, 34] on icon "button" at bounding box center [500, 36] width 19 height 19
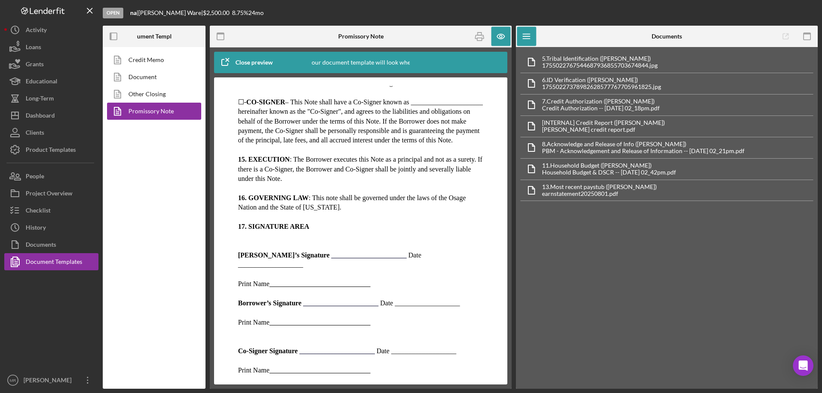
scroll to position [1018, 0]
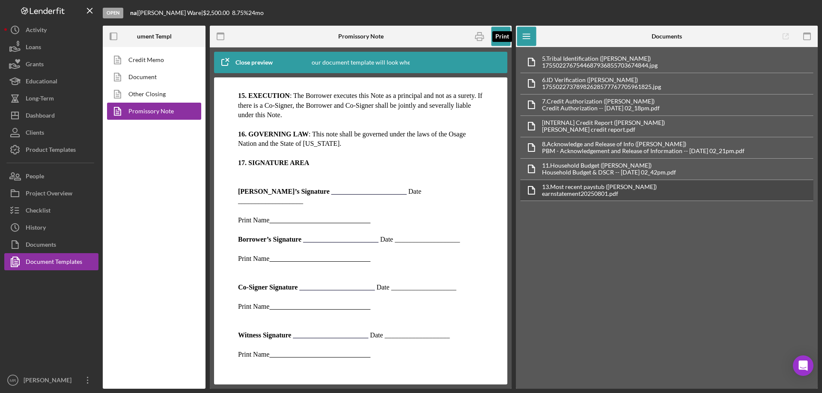
drag, startPoint x: 476, startPoint y: 36, endPoint x: 606, endPoint y: 186, distance: 198.1
click at [475, 36] on icon "button" at bounding box center [479, 36] width 19 height 19
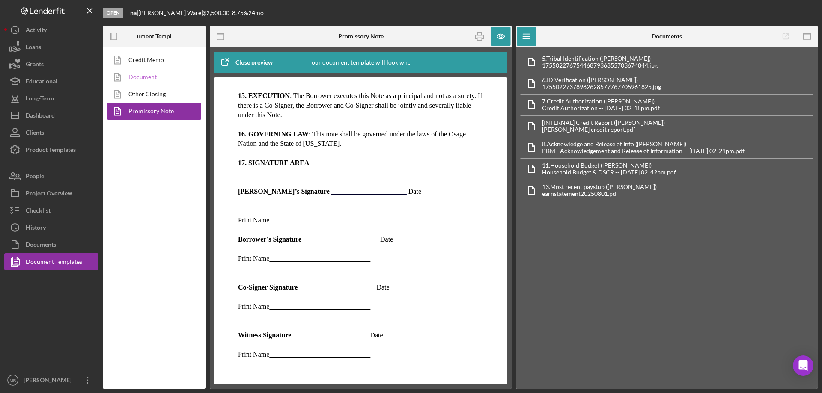
click at [143, 75] on link "Document" at bounding box center [152, 76] width 90 height 17
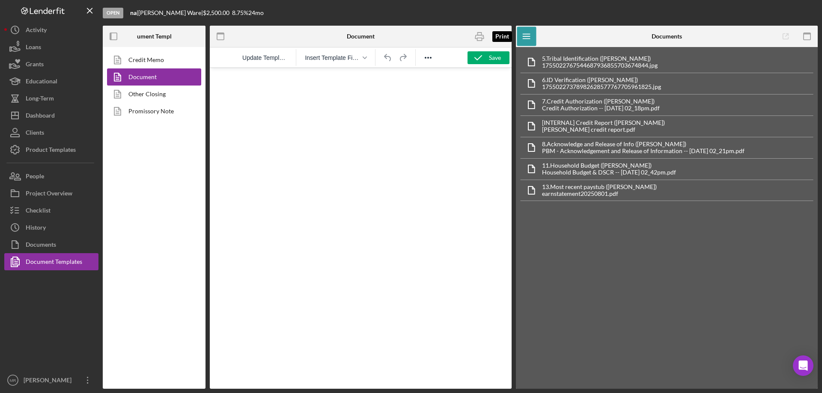
click at [479, 35] on icon "button" at bounding box center [479, 36] width 19 height 19
click at [44, 241] on div "Documents" at bounding box center [41, 245] width 30 height 19
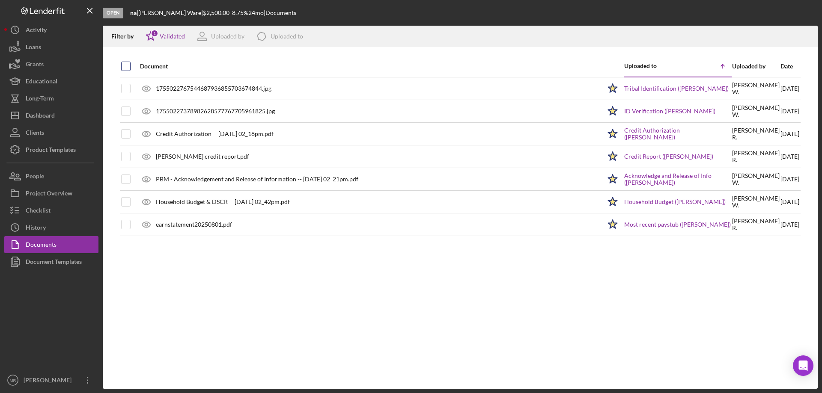
click at [125, 62] on input "checkbox" at bounding box center [126, 66] width 9 height 9
checkbox input "true"
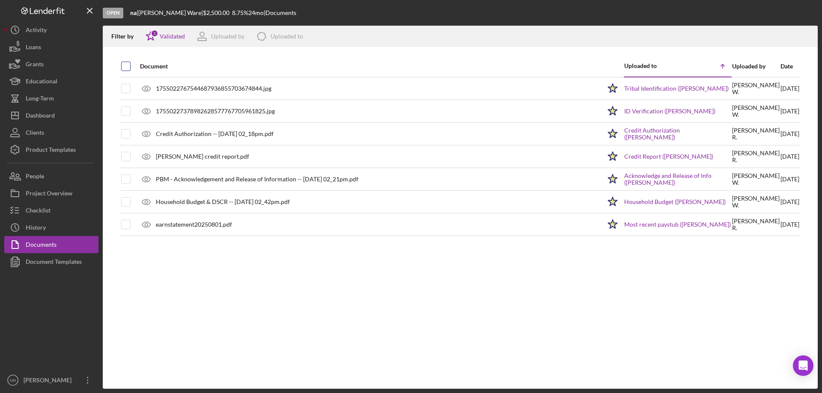
checkbox input "true"
click at [807, 36] on line "button" at bounding box center [807, 37] width 0 height 5
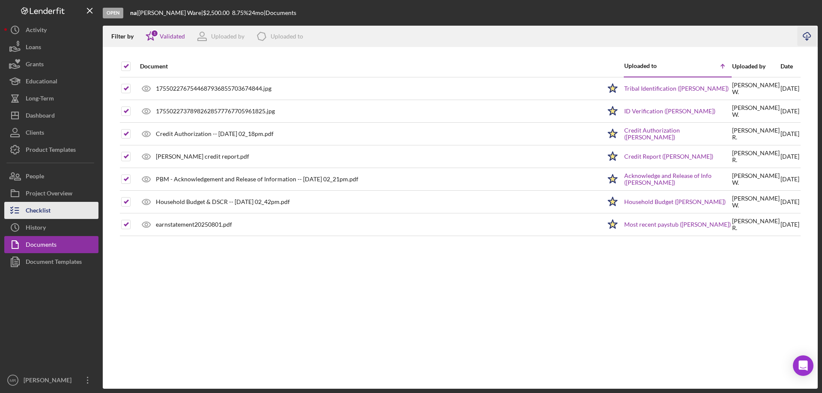
click at [36, 209] on div "Checklist" at bounding box center [38, 211] width 25 height 19
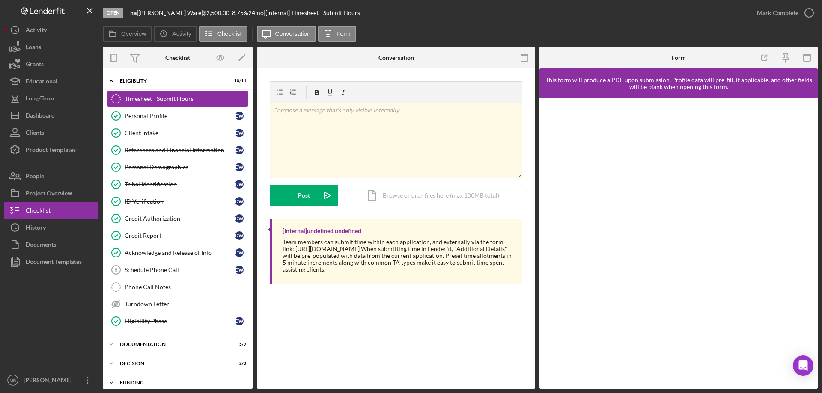
click at [131, 380] on div "Funding" at bounding box center [181, 382] width 122 height 5
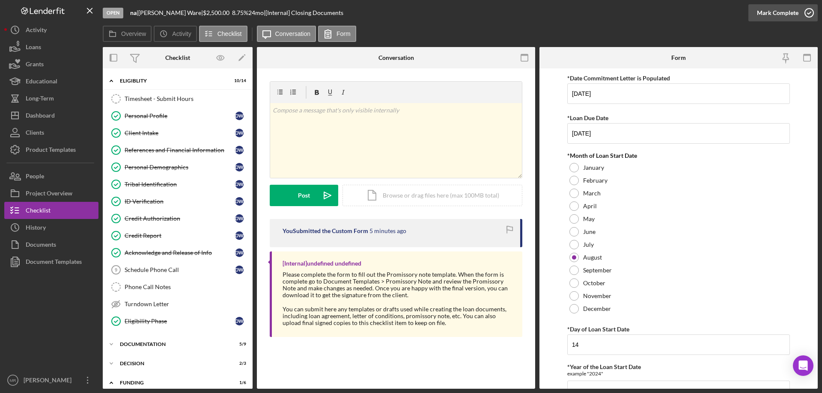
click at [802, 12] on icon "button" at bounding box center [808, 12] width 21 height 21
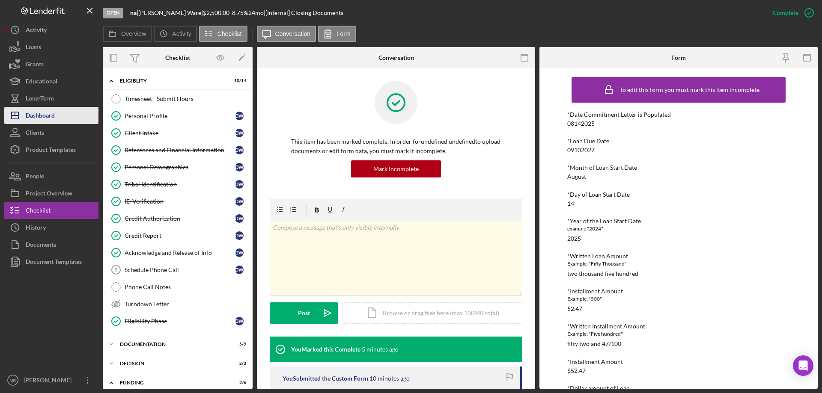
click at [36, 115] on div "Dashboard" at bounding box center [40, 116] width 29 height 19
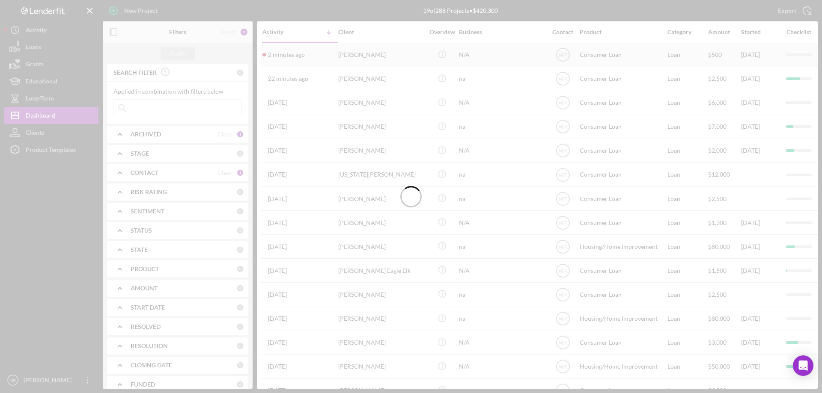
click at [380, 51] on div "[PERSON_NAME]" at bounding box center [381, 55] width 86 height 23
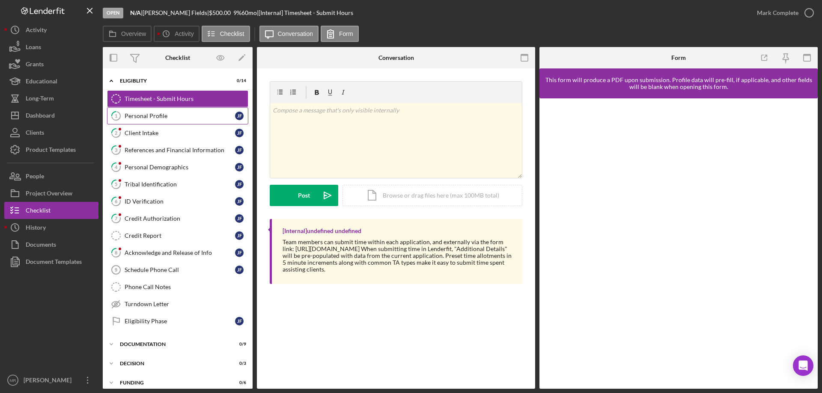
click at [154, 117] on div "Personal Profile" at bounding box center [180, 116] width 110 height 7
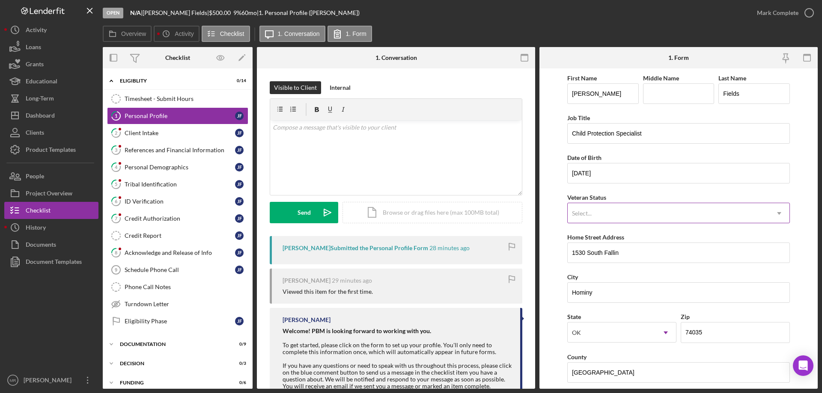
click at [692, 217] on div "Select..." at bounding box center [667, 214] width 201 height 20
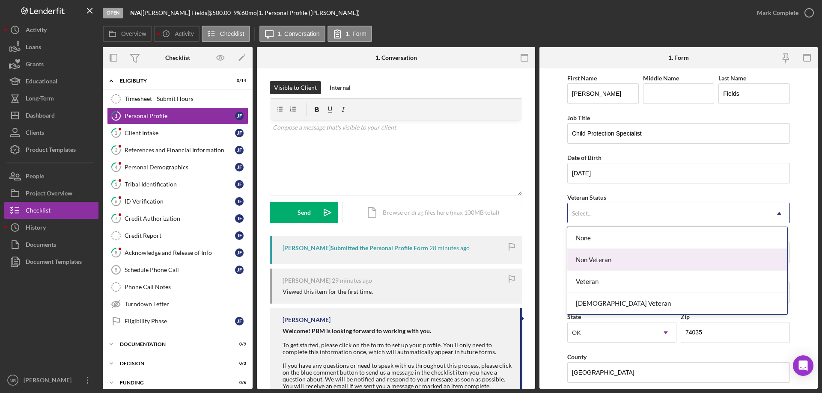
click at [647, 265] on div "Non Veteran" at bounding box center [677, 260] width 220 height 22
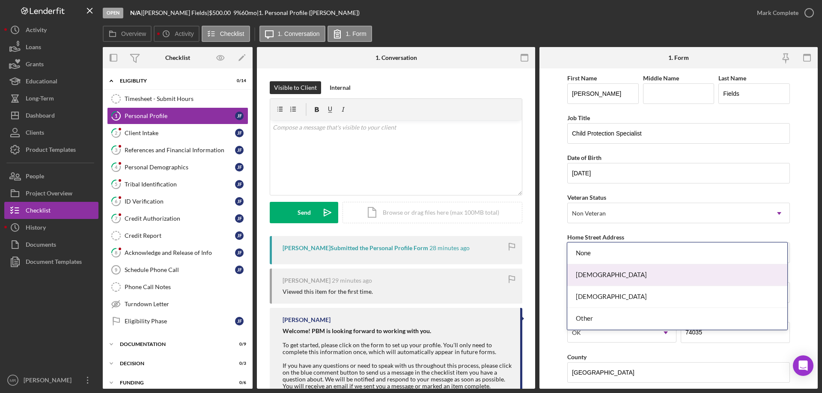
click at [640, 274] on div "[DEMOGRAPHIC_DATA]" at bounding box center [677, 275] width 220 height 22
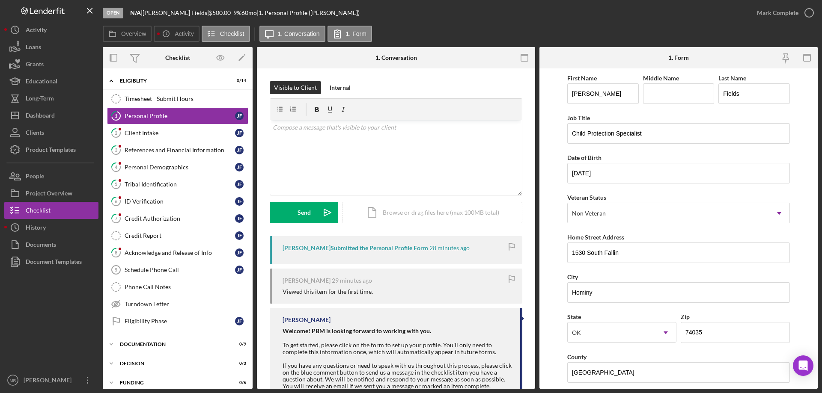
drag, startPoint x: 601, startPoint y: 264, endPoint x: 621, endPoint y: 274, distance: 22.2
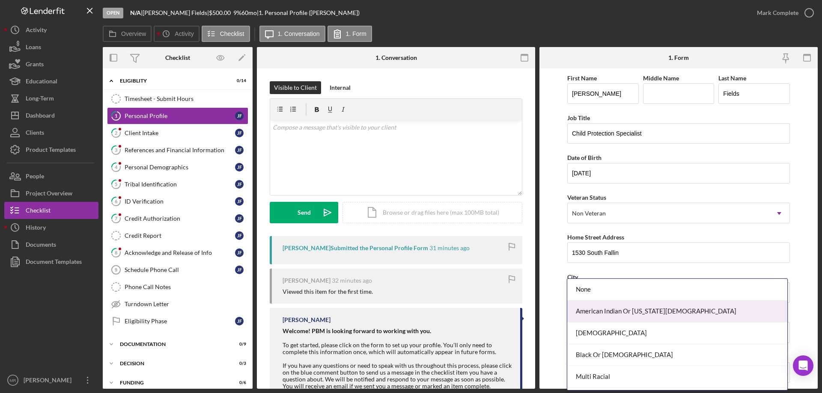
click at [620, 311] on div "American Indian Or [US_STATE][DEMOGRAPHIC_DATA]" at bounding box center [677, 312] width 220 height 22
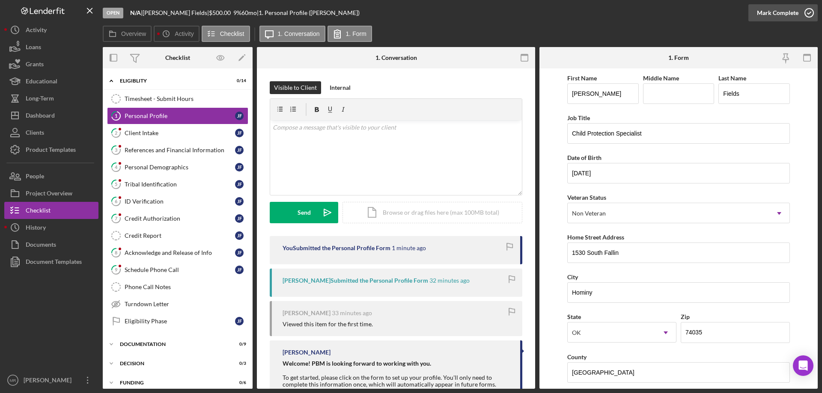
click at [807, 10] on icon "button" at bounding box center [808, 12] width 21 height 21
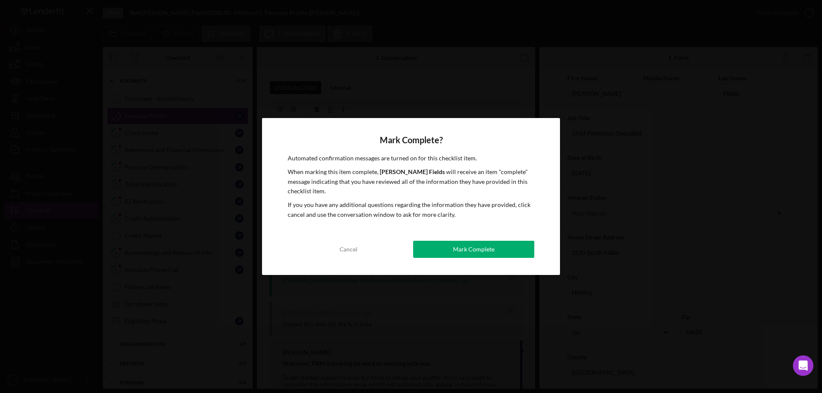
click at [469, 244] on div "Mark Complete" at bounding box center [474, 249] width 42 height 17
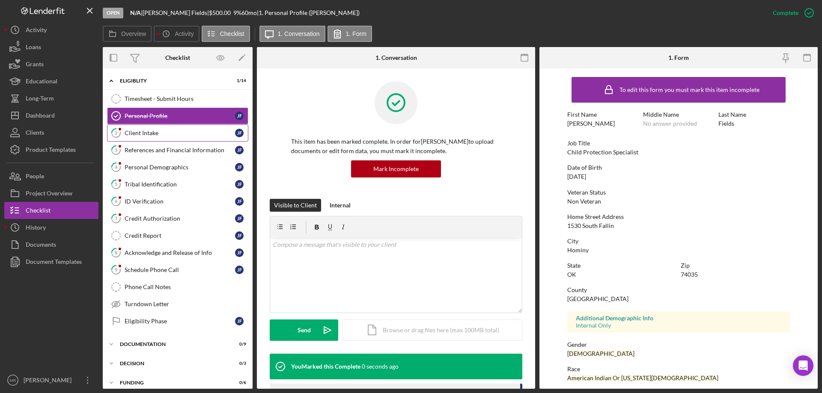
click at [134, 132] on div "Client Intake" at bounding box center [180, 133] width 110 height 7
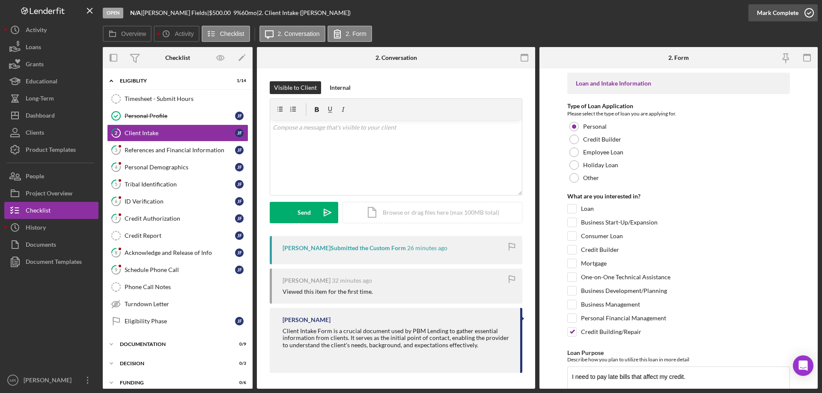
click at [811, 12] on icon "button" at bounding box center [808, 12] width 21 height 21
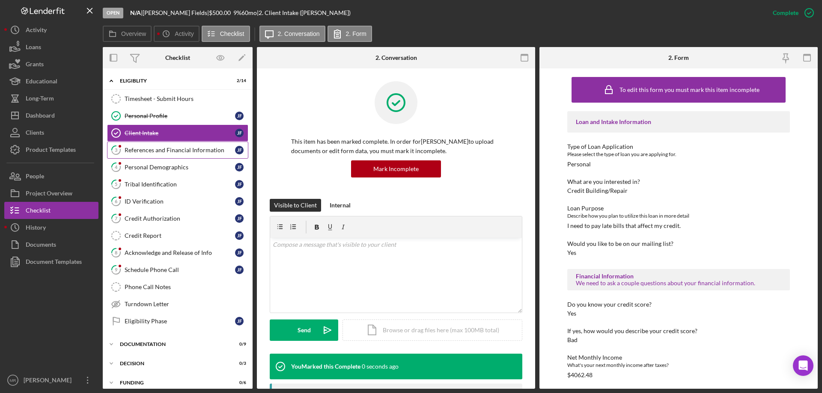
click at [170, 151] on div "References and Financial Information" at bounding box center [180, 150] width 110 height 7
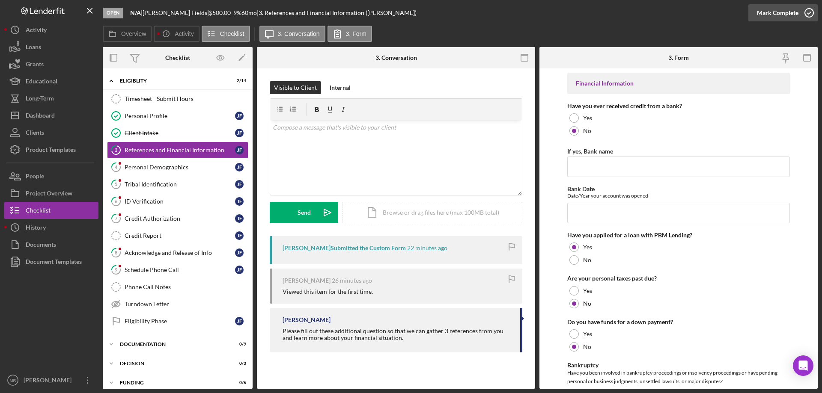
click at [808, 12] on icon "button" at bounding box center [808, 12] width 21 height 21
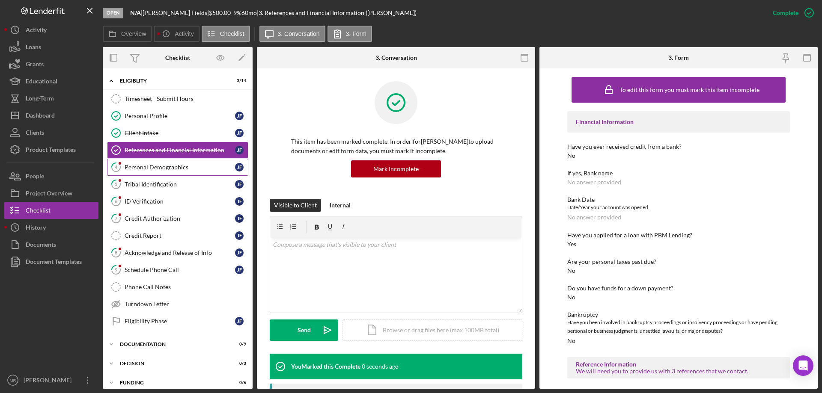
click at [153, 165] on div "Personal Demographics" at bounding box center [180, 167] width 110 height 7
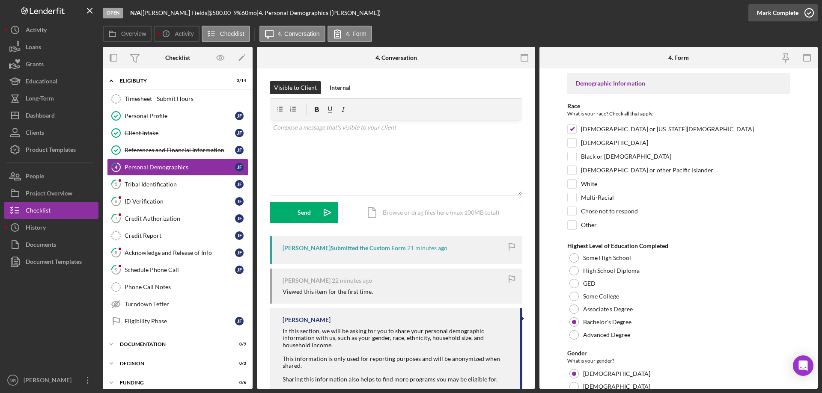
click at [808, 11] on icon "button" at bounding box center [808, 12] width 21 height 21
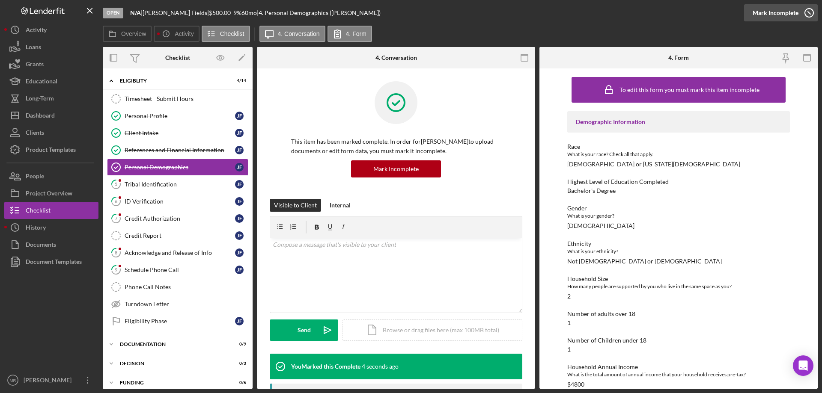
click at [812, 12] on icon "button" at bounding box center [808, 12] width 21 height 21
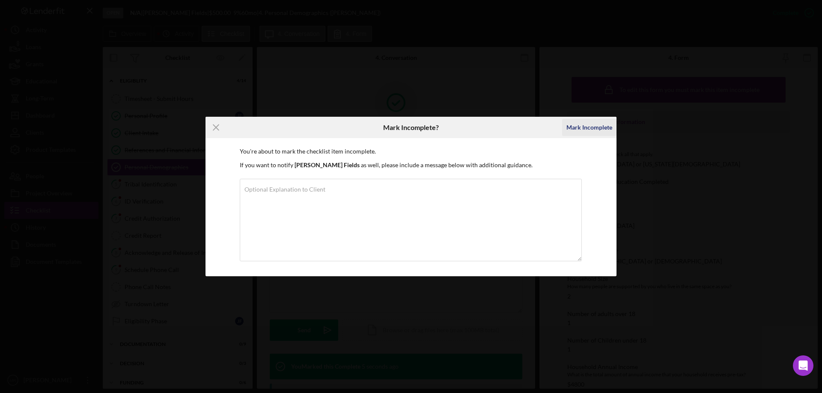
click at [589, 127] on div "Mark Incomplete" at bounding box center [589, 127] width 46 height 17
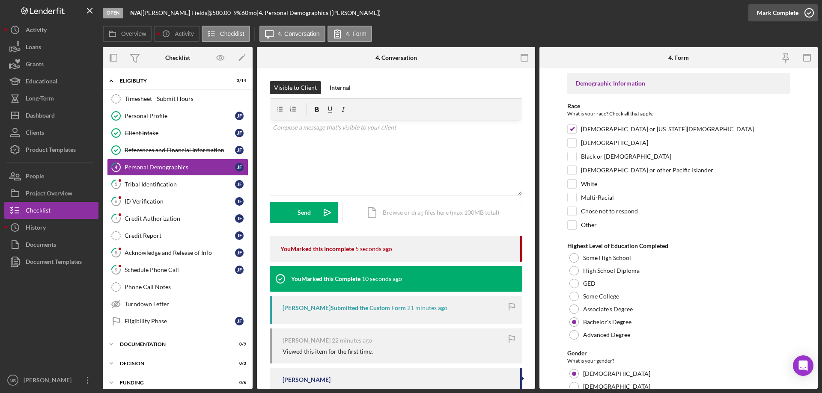
click at [808, 12] on icon "button" at bounding box center [808, 12] width 21 height 21
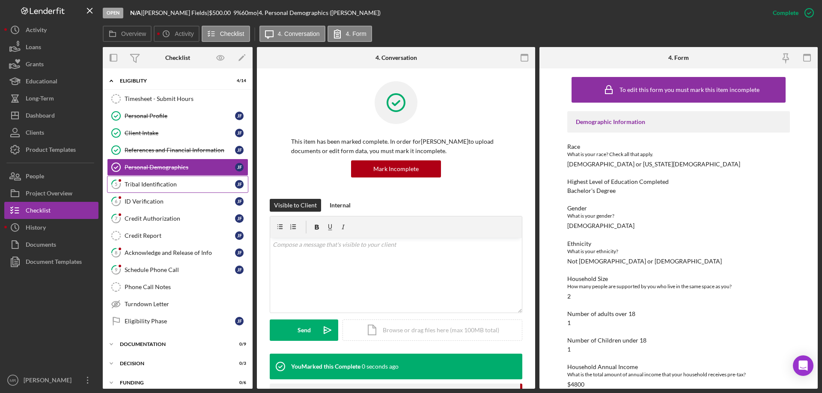
click at [131, 181] on link "5 Tribal Identification [PERSON_NAME]" at bounding box center [177, 184] width 141 height 17
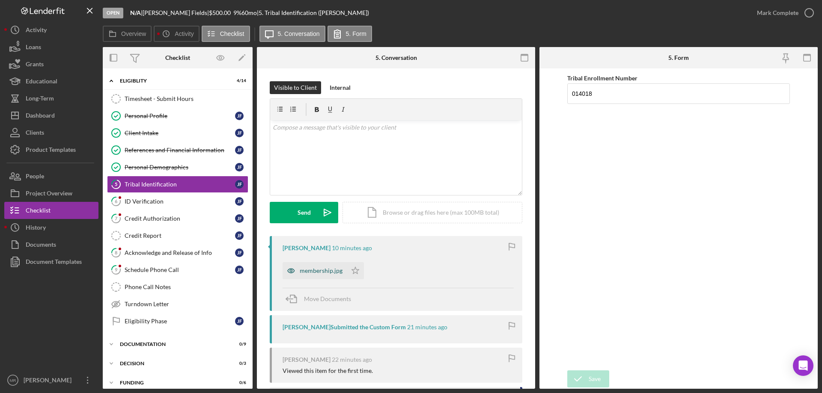
click at [305, 267] on div "membership.jpg" at bounding box center [321, 270] width 43 height 7
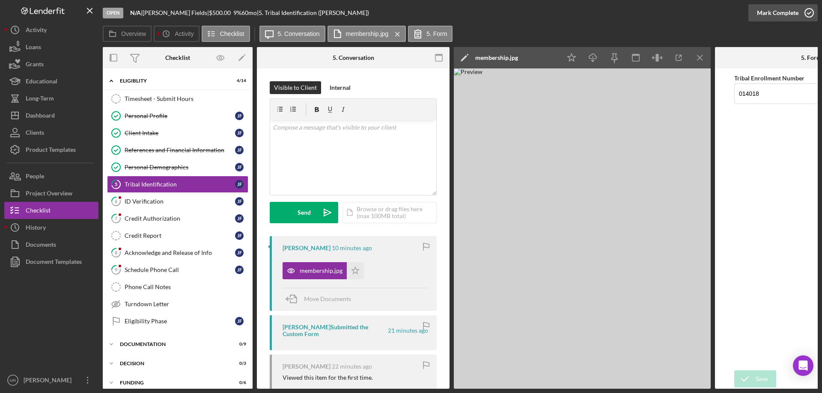
click at [811, 9] on icon "button" at bounding box center [808, 12] width 21 height 21
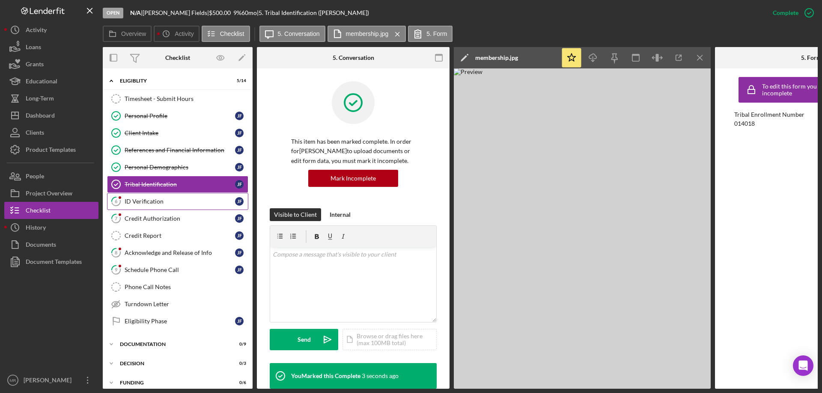
click at [145, 201] on div "ID Verification" at bounding box center [180, 201] width 110 height 7
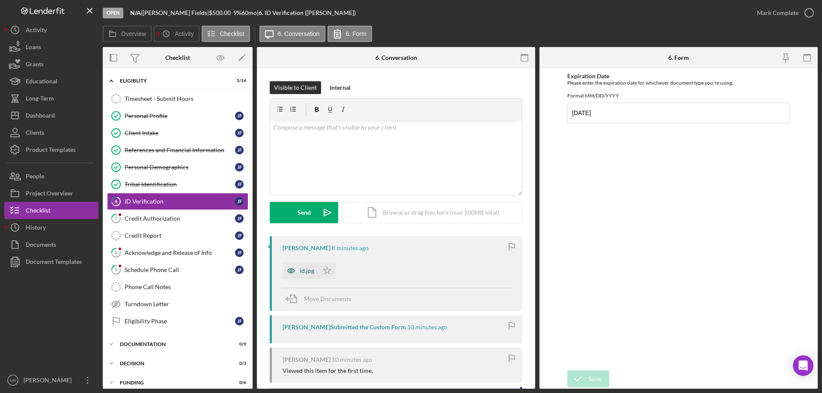
click at [311, 267] on div "id.jpg" at bounding box center [300, 270] width 36 height 17
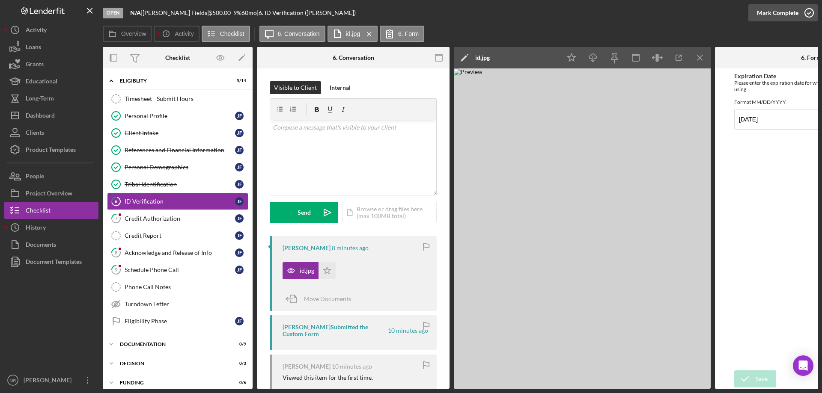
click at [809, 14] on icon "button" at bounding box center [808, 12] width 21 height 21
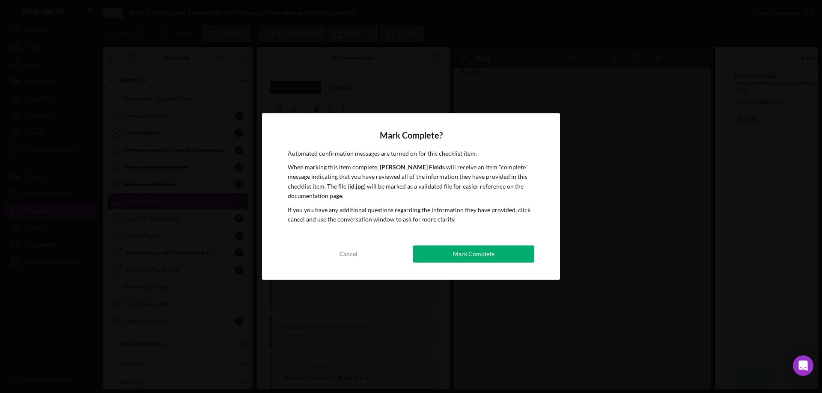
click at [463, 251] on div "Mark Complete" at bounding box center [474, 254] width 42 height 17
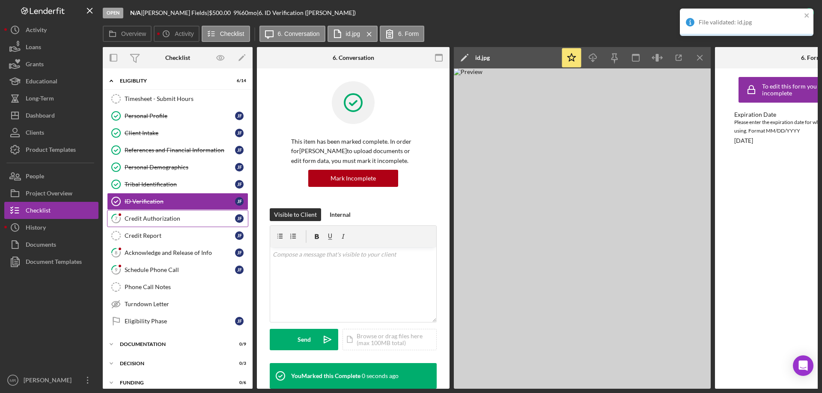
click at [149, 218] on div "Credit Authorization" at bounding box center [180, 218] width 110 height 7
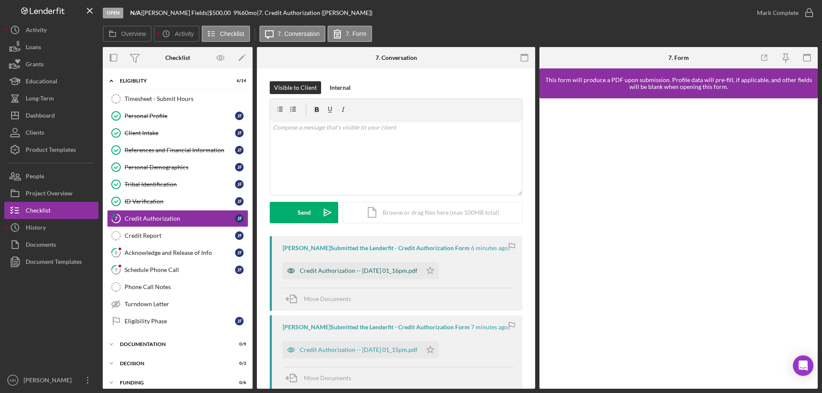
click at [360, 267] on div "Credit Authorization -- [DATE] 01_16pm.pdf" at bounding box center [351, 270] width 139 height 17
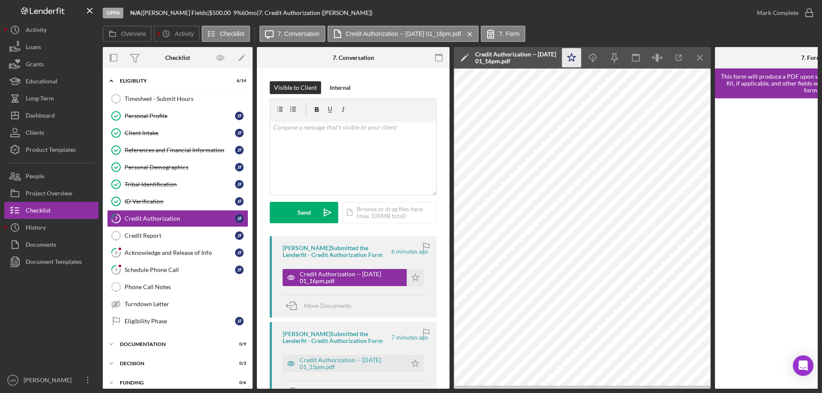
click at [568, 55] on icon "Icon/Star" at bounding box center [571, 57] width 19 height 19
click at [809, 11] on icon "button" at bounding box center [808, 12] width 21 height 21
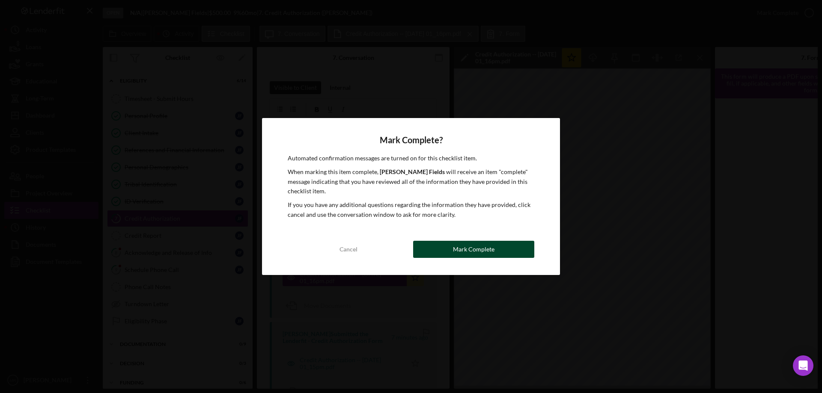
click at [485, 248] on div "Mark Complete" at bounding box center [474, 249] width 42 height 17
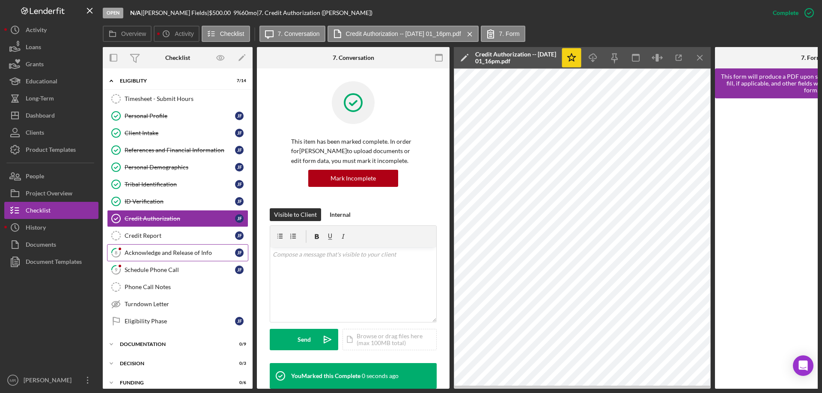
click at [164, 249] on link "8 Acknowledge and Release of Info [PERSON_NAME]" at bounding box center [177, 252] width 141 height 17
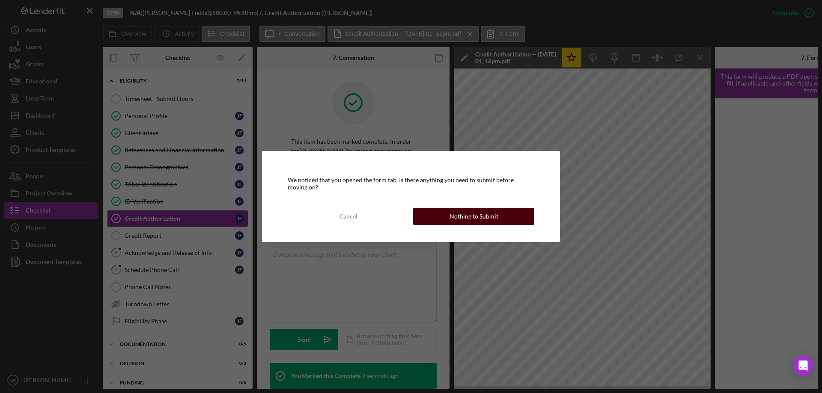
click at [466, 213] on div "Nothing to Submit" at bounding box center [473, 216] width 49 height 17
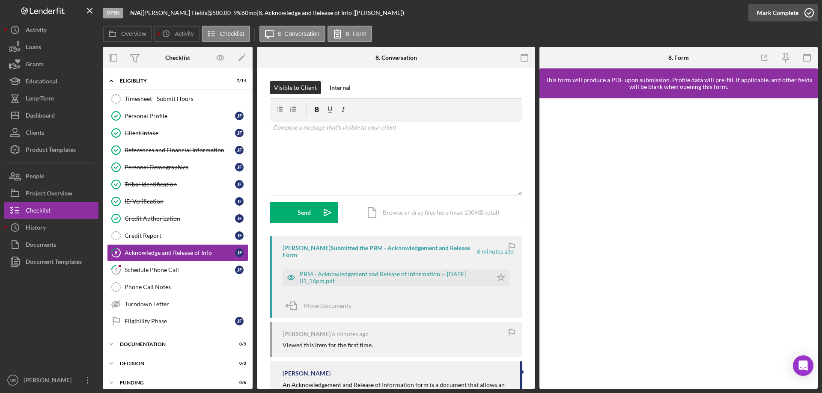
click at [809, 10] on icon "button" at bounding box center [808, 12] width 21 height 21
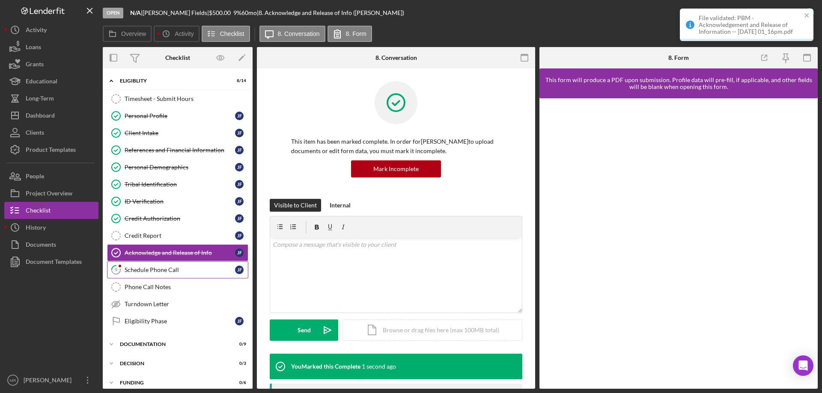
click at [138, 272] on div "Schedule Phone Call" at bounding box center [180, 270] width 110 height 7
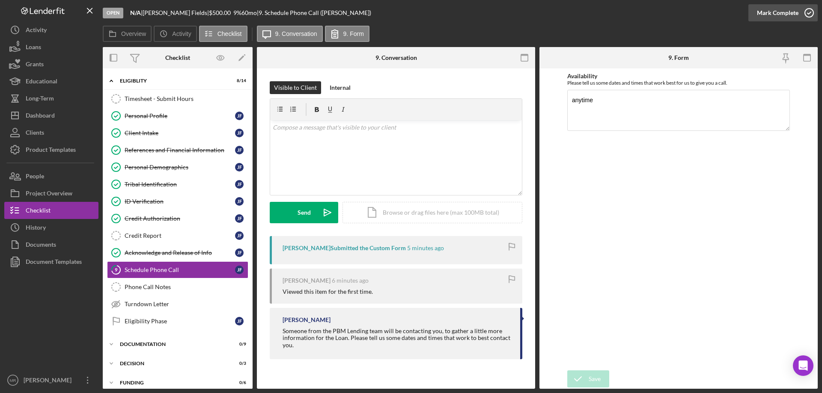
click at [810, 12] on icon "button" at bounding box center [808, 12] width 21 height 21
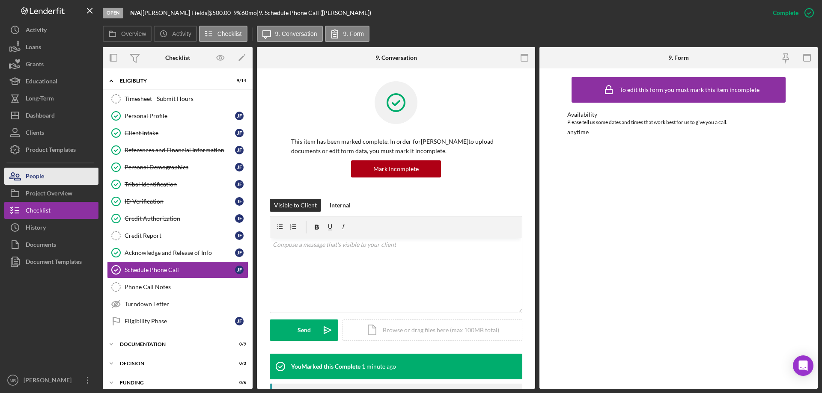
click at [40, 180] on div "People" at bounding box center [35, 177] width 18 height 19
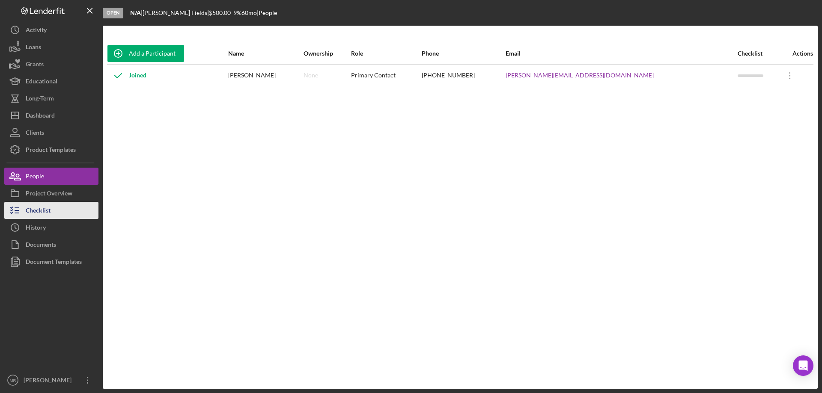
click at [51, 206] on button "Checklist" at bounding box center [51, 210] width 94 height 17
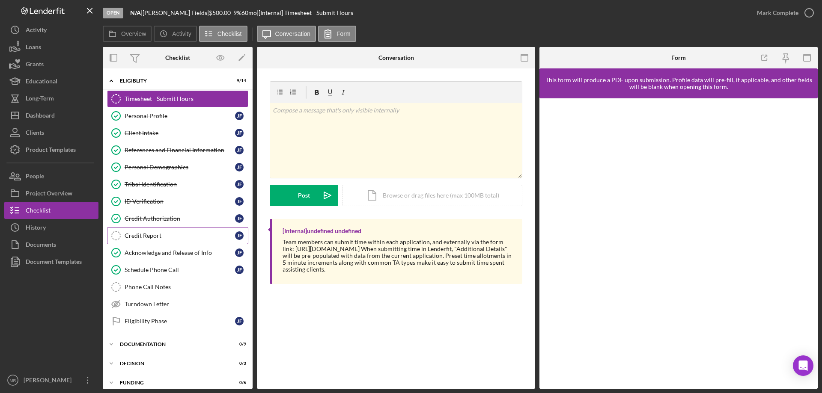
drag, startPoint x: 162, startPoint y: 235, endPoint x: 194, endPoint y: 231, distance: 32.9
click at [163, 234] on div "Credit Report" at bounding box center [180, 235] width 110 height 7
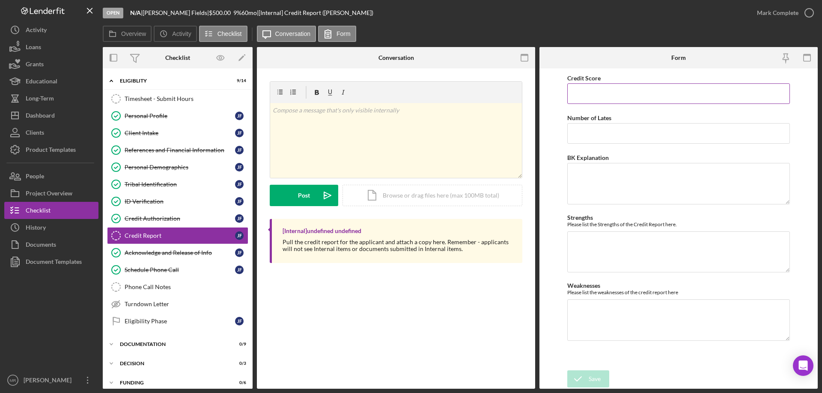
click at [588, 98] on input "Credit Score" at bounding box center [678, 93] width 223 height 21
type input "396"
click at [595, 319] on textarea "Weaknesses" at bounding box center [678, 320] width 223 height 41
type textarea "3 open collections"
drag, startPoint x: 568, startPoint y: 374, endPoint x: 577, endPoint y: 378, distance: 10.0
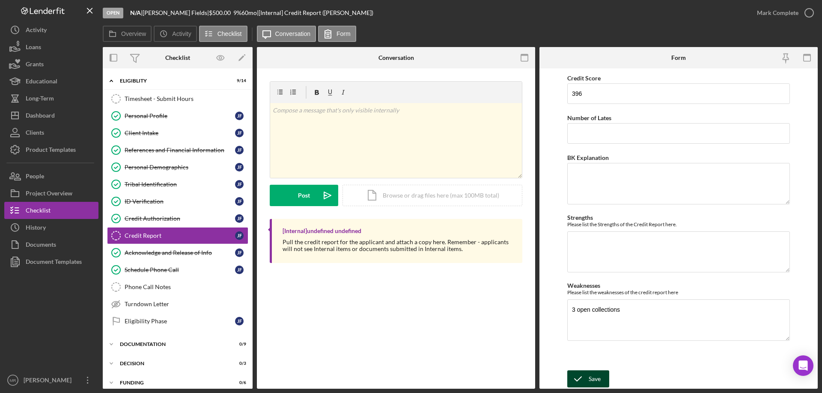
click at [571, 376] on icon "submit" at bounding box center [577, 378] width 21 height 21
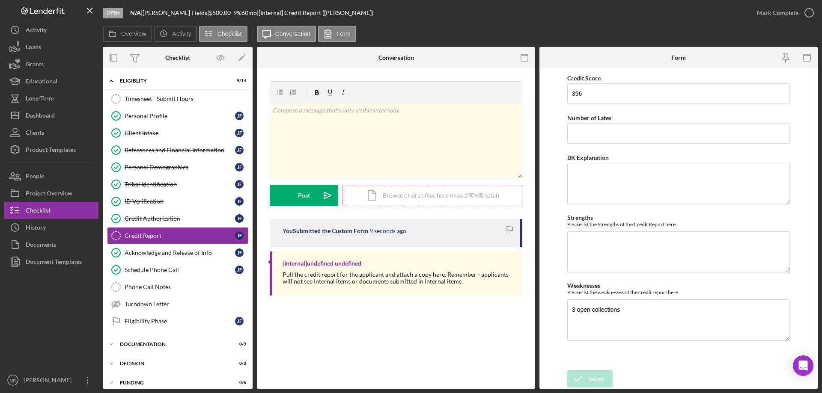
click at [394, 195] on div "Icon/Document Browse or drag files here (max 100MB total) Tap to choose files o…" at bounding box center [432, 195] width 180 height 21
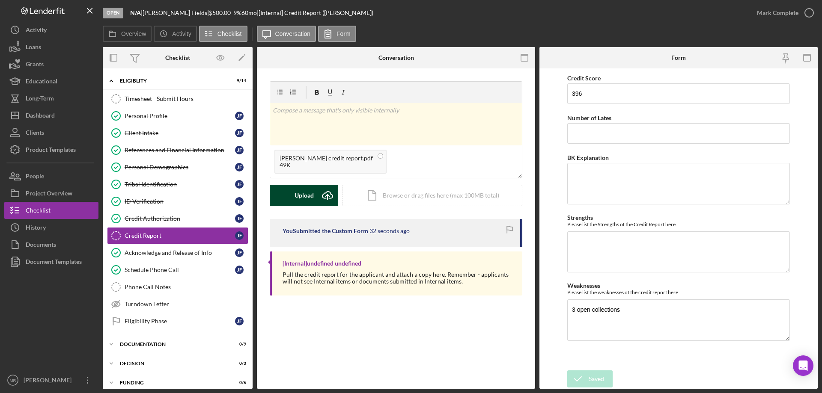
click at [318, 206] on div "Upload Icon/Upload Icon/Document Browse or drag files here (max 100MB total) Ta…" at bounding box center [396, 195] width 253 height 21
click at [304, 195] on div "Upload" at bounding box center [303, 195] width 19 height 21
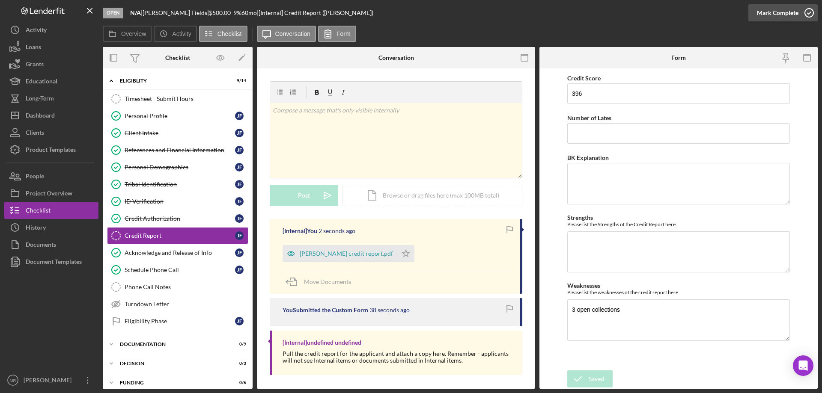
click at [803, 9] on icon "button" at bounding box center [808, 12] width 21 height 21
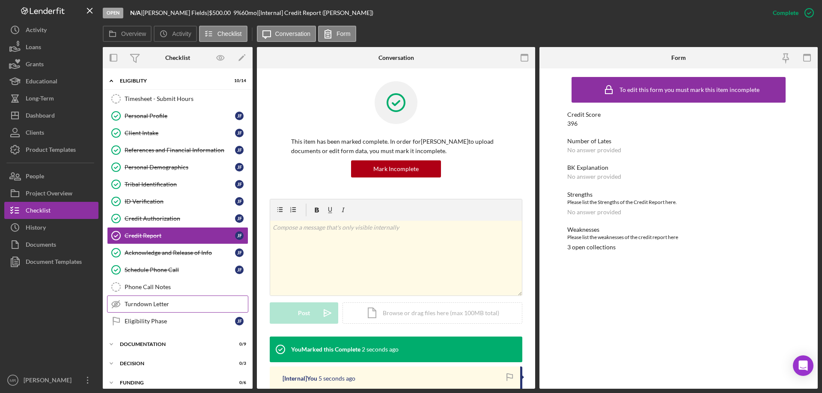
click at [146, 302] on div "Turndown Letter" at bounding box center [186, 304] width 123 height 7
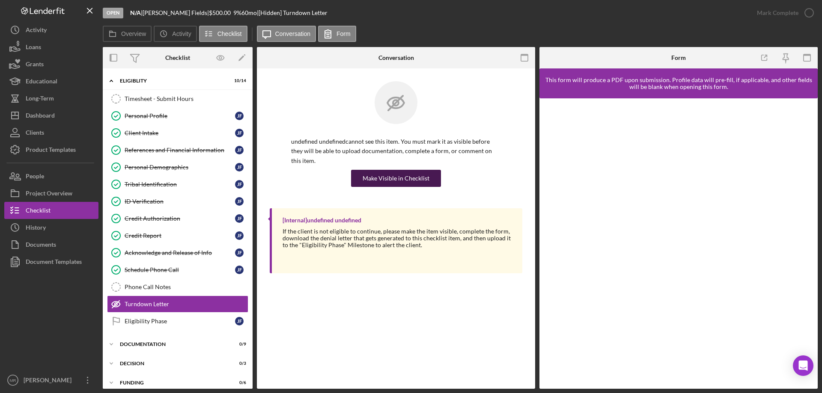
click at [396, 170] on div "Make Visible in Checklist" at bounding box center [395, 178] width 67 height 17
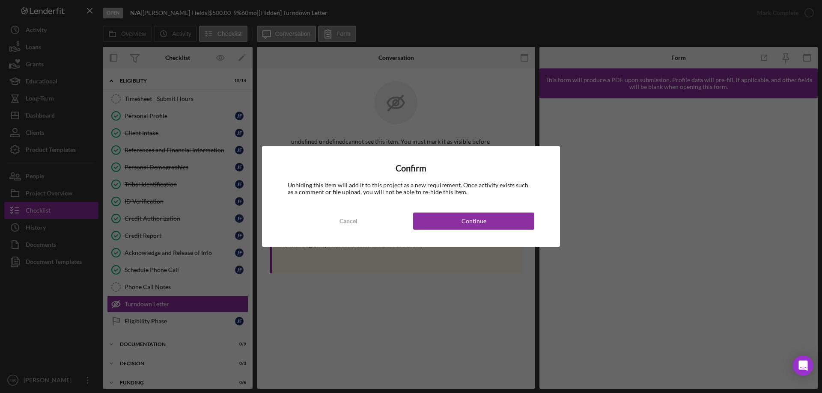
drag, startPoint x: 474, startPoint y: 218, endPoint x: 577, endPoint y: 220, distance: 103.2
click at [475, 218] on div "Continue" at bounding box center [473, 221] width 25 height 17
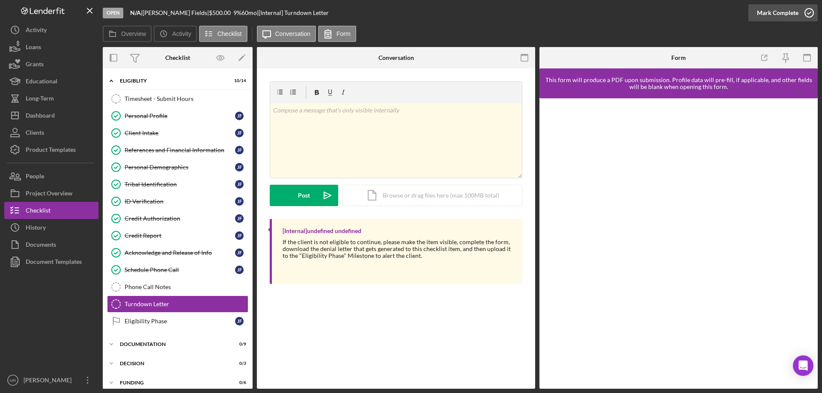
click at [807, 13] on icon "button" at bounding box center [808, 12] width 21 height 21
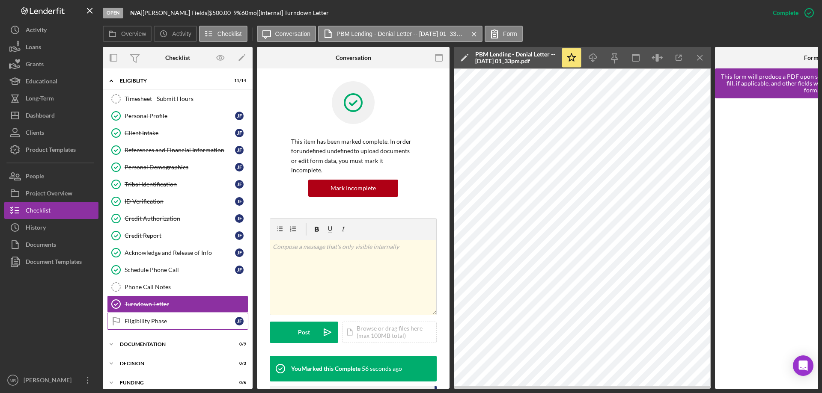
click at [159, 324] on div "Eligibility Phase" at bounding box center [180, 321] width 110 height 7
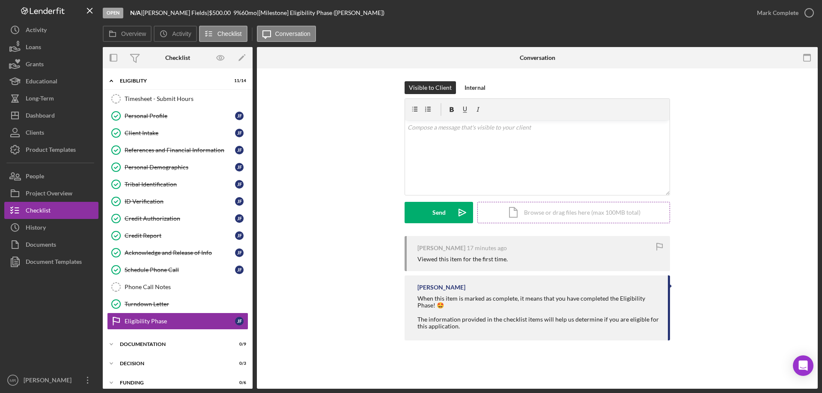
click at [543, 219] on div "Icon/Document Browse or drag files here (max 100MB total) Tap to choose files o…" at bounding box center [573, 212] width 193 height 21
click at [426, 217] on button "Upload Icon/Upload" at bounding box center [438, 212] width 68 height 21
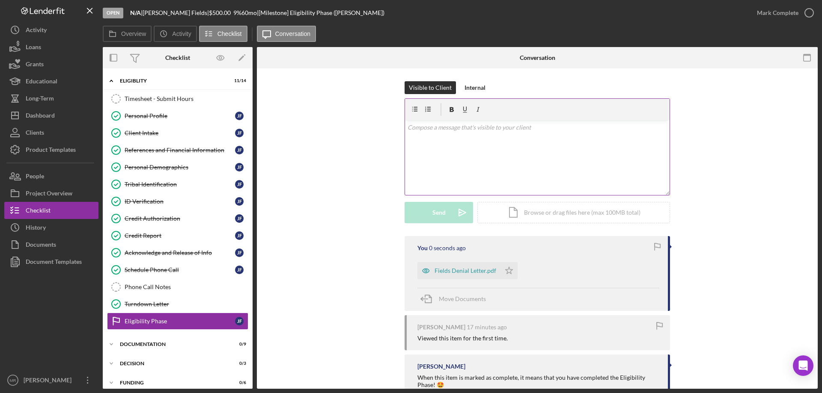
click at [439, 145] on div "v Color teal Color pink Remove color Add row above Add row below Add column bef…" at bounding box center [537, 157] width 264 height 75
click at [428, 211] on button "Send Icon/icon-invite-send" at bounding box center [438, 212] width 68 height 21
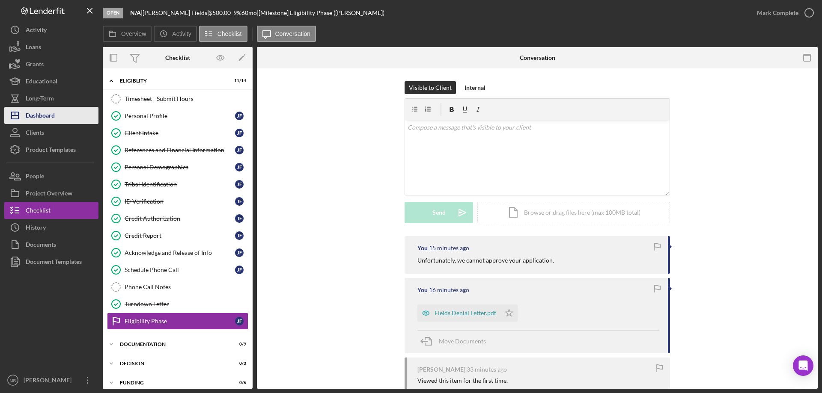
click at [45, 112] on div "Dashboard" at bounding box center [40, 116] width 29 height 19
